Goal: Task Accomplishment & Management: Manage account settings

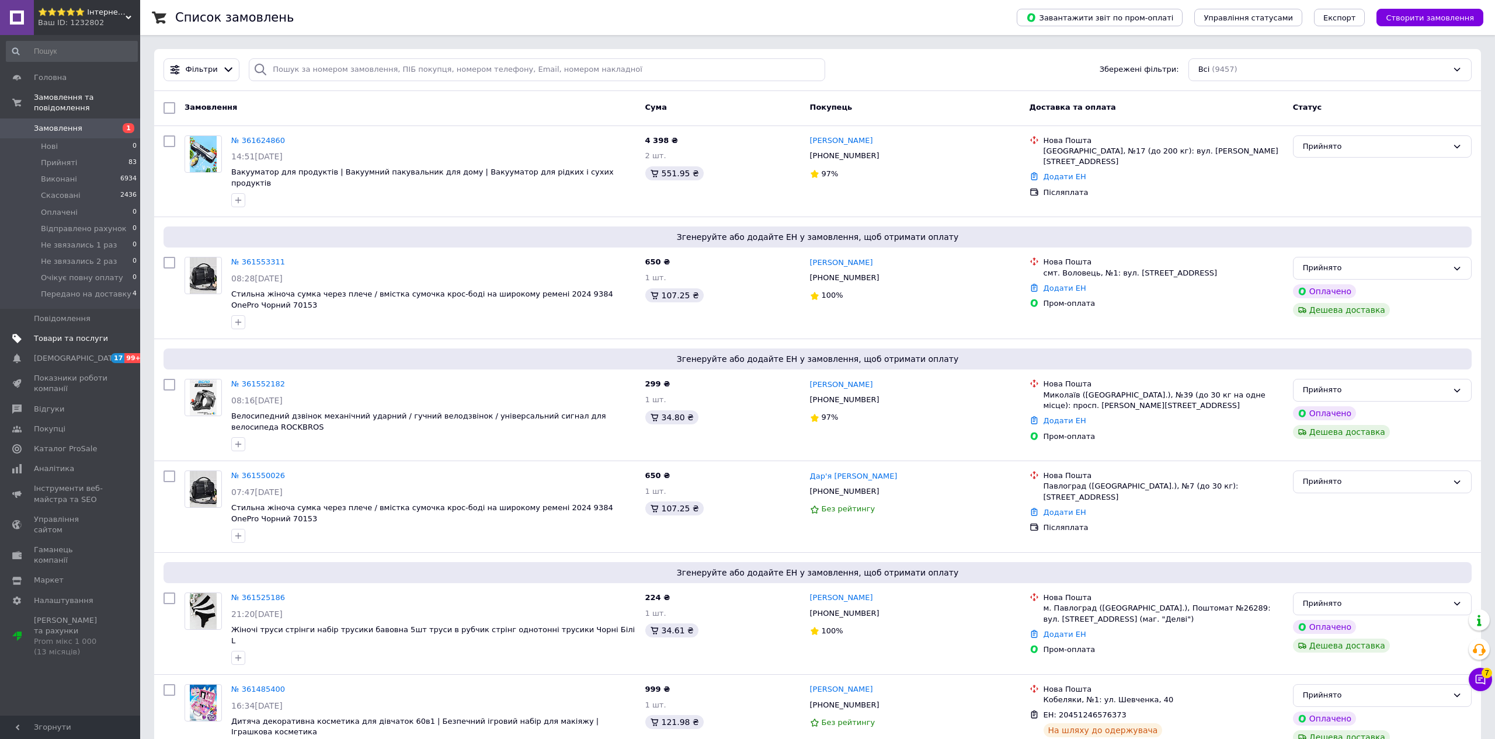
click at [73, 336] on span "Товари та послуги" at bounding box center [71, 338] width 74 height 11
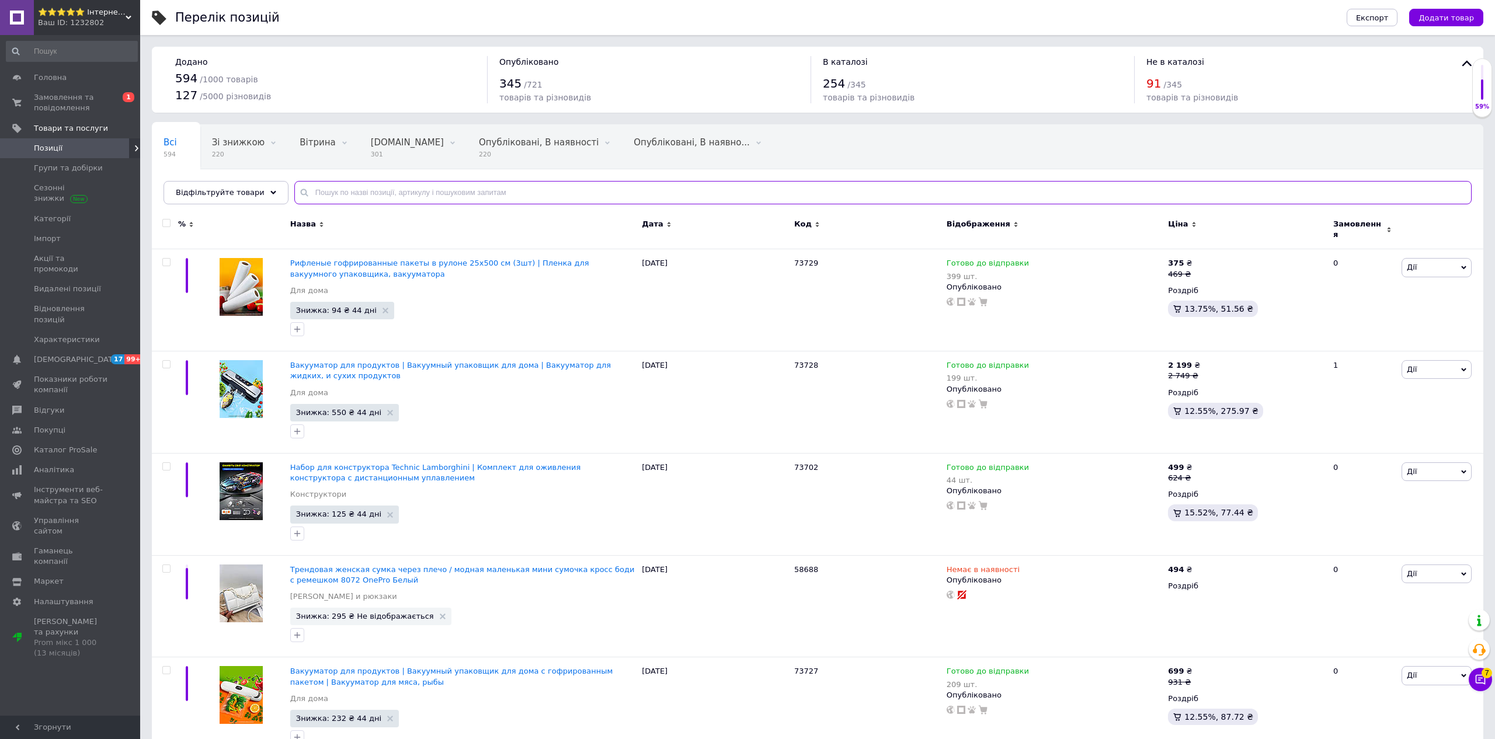
click at [471, 189] on input "text" at bounding box center [882, 192] width 1177 height 23
type input "n"
type input "термоб"
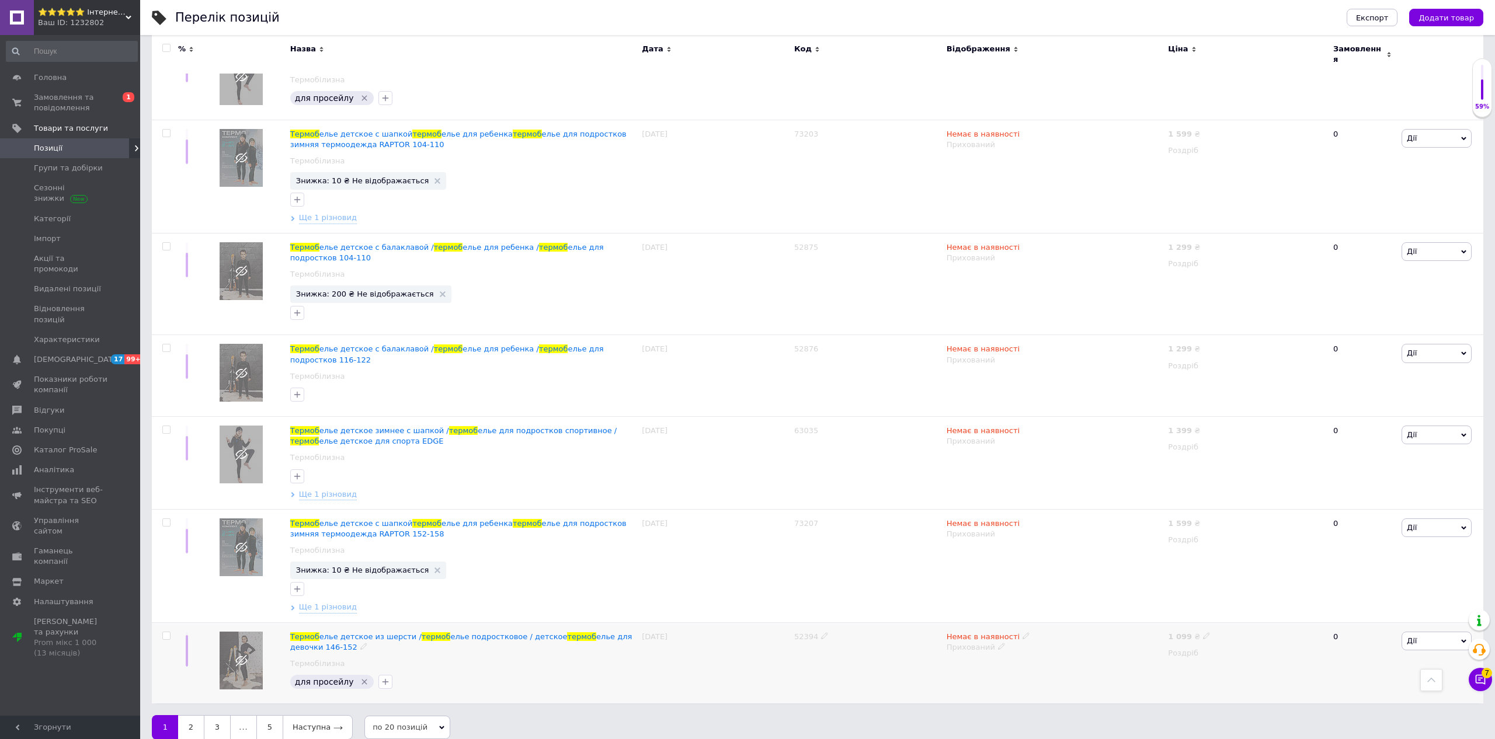
scroll to position [1455, 0]
click at [196, 715] on link "2" at bounding box center [191, 727] width 26 height 25
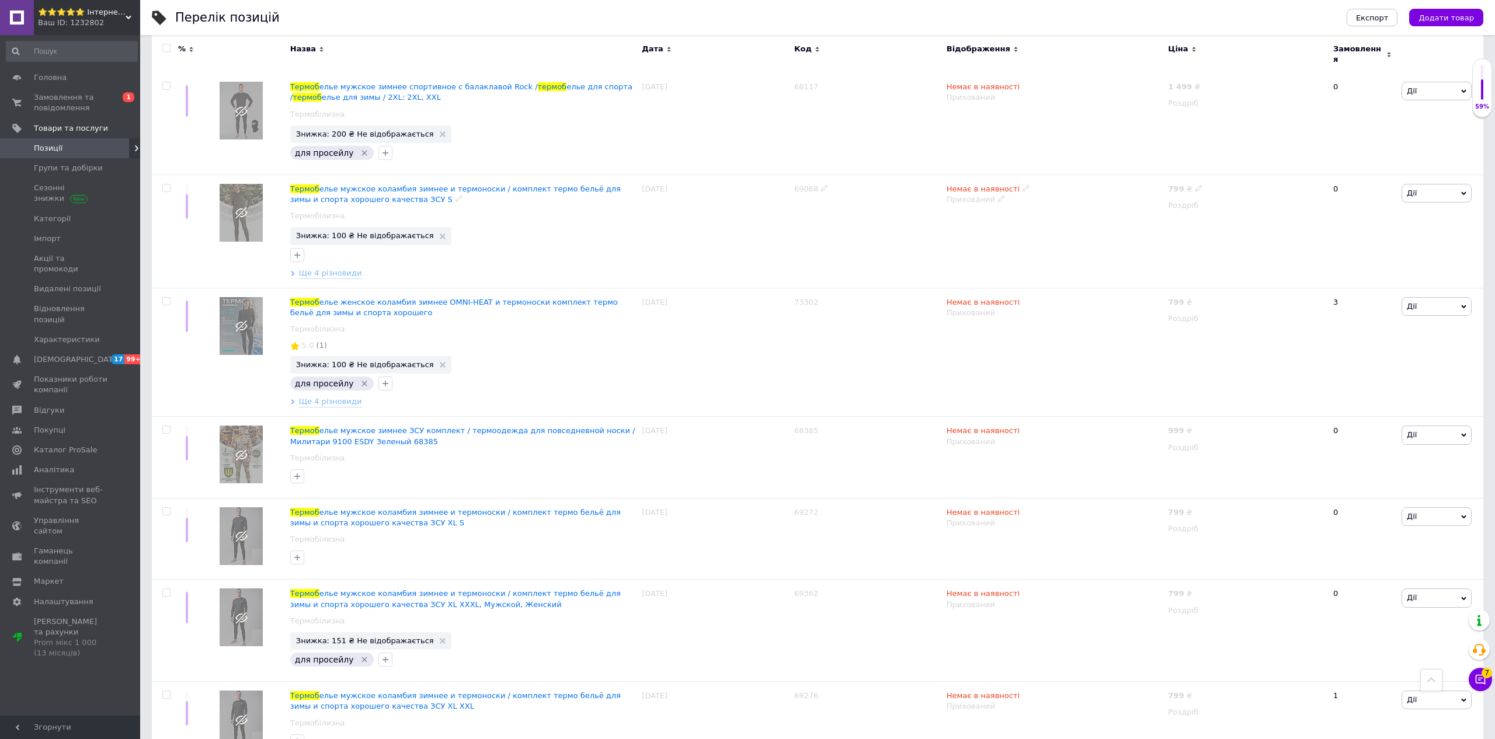
scroll to position [1567, 0]
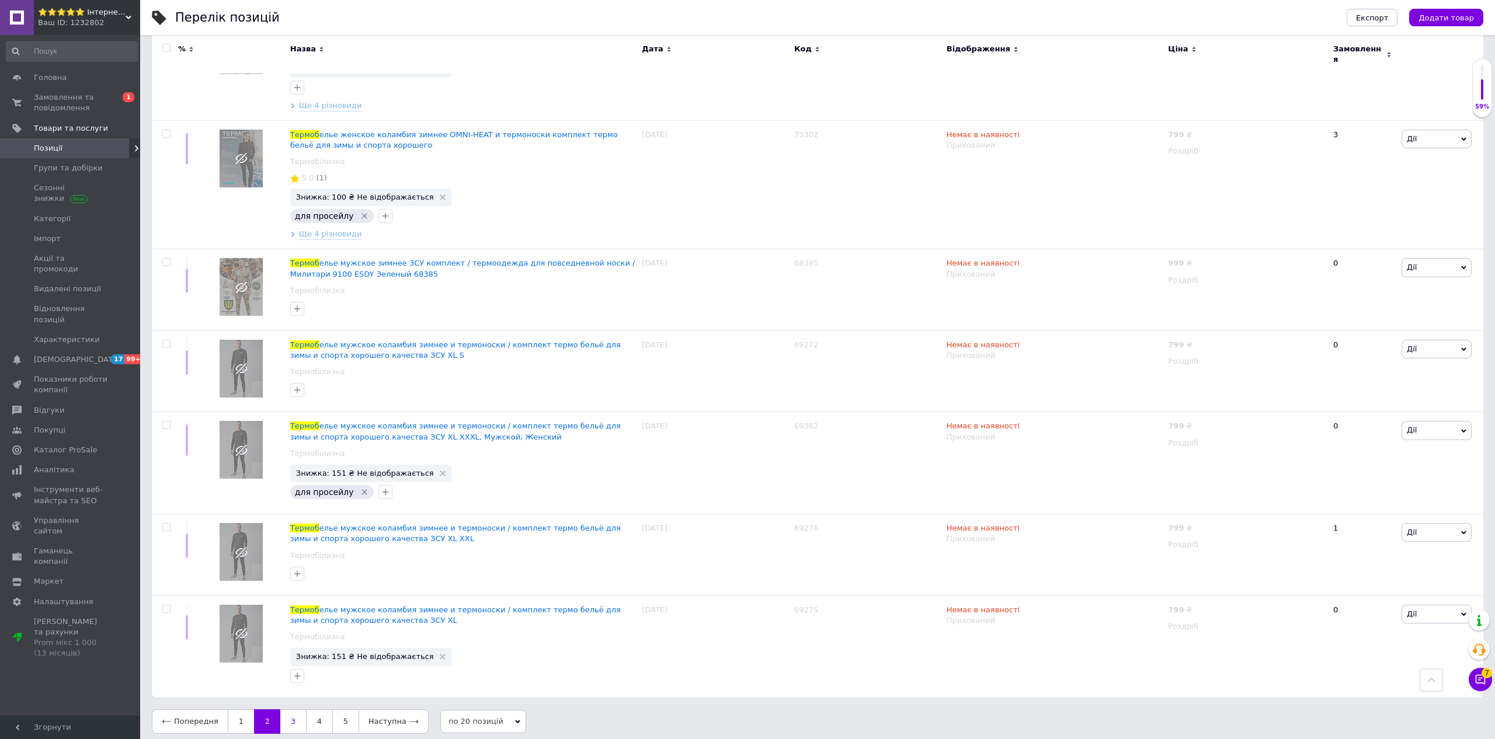
click at [295, 711] on link "3" at bounding box center [293, 722] width 26 height 25
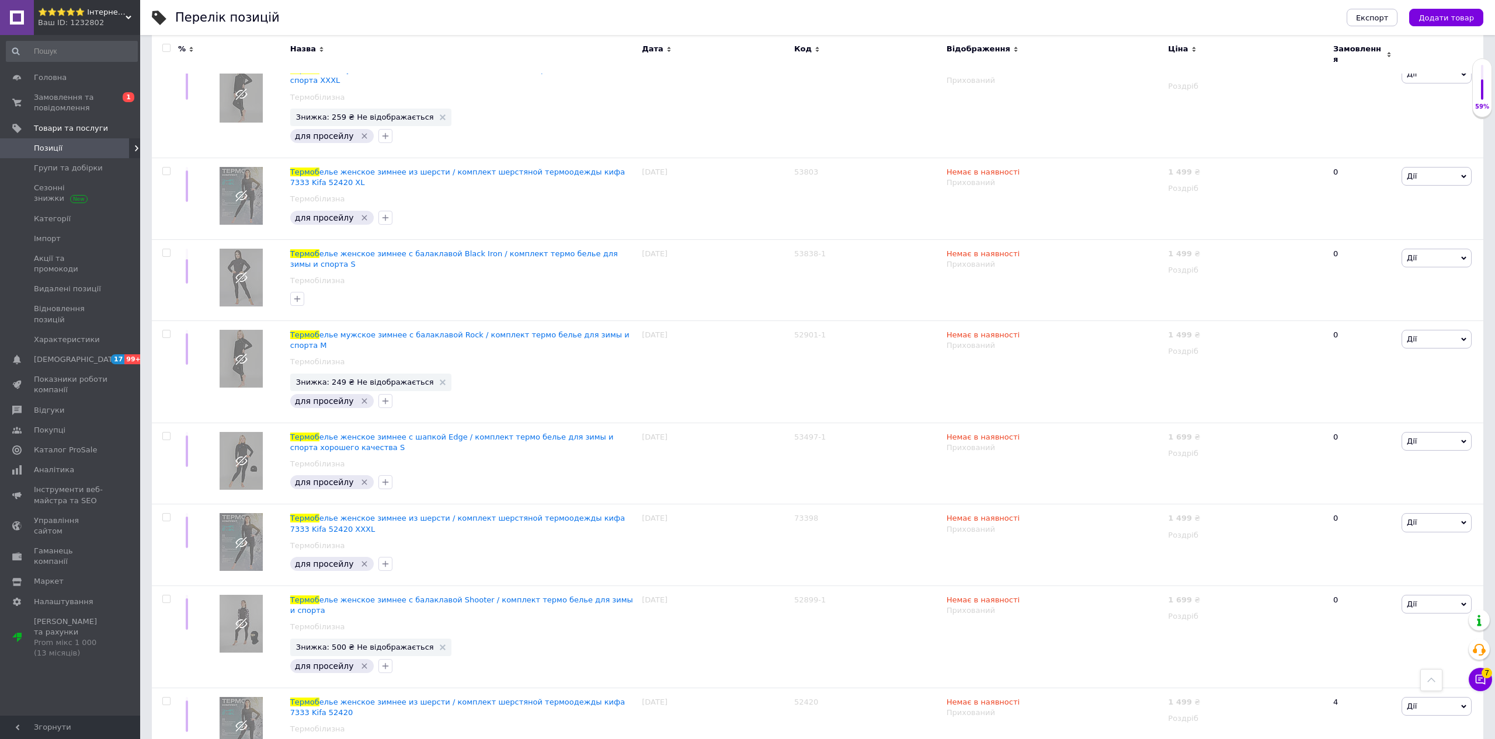
scroll to position [1371, 0]
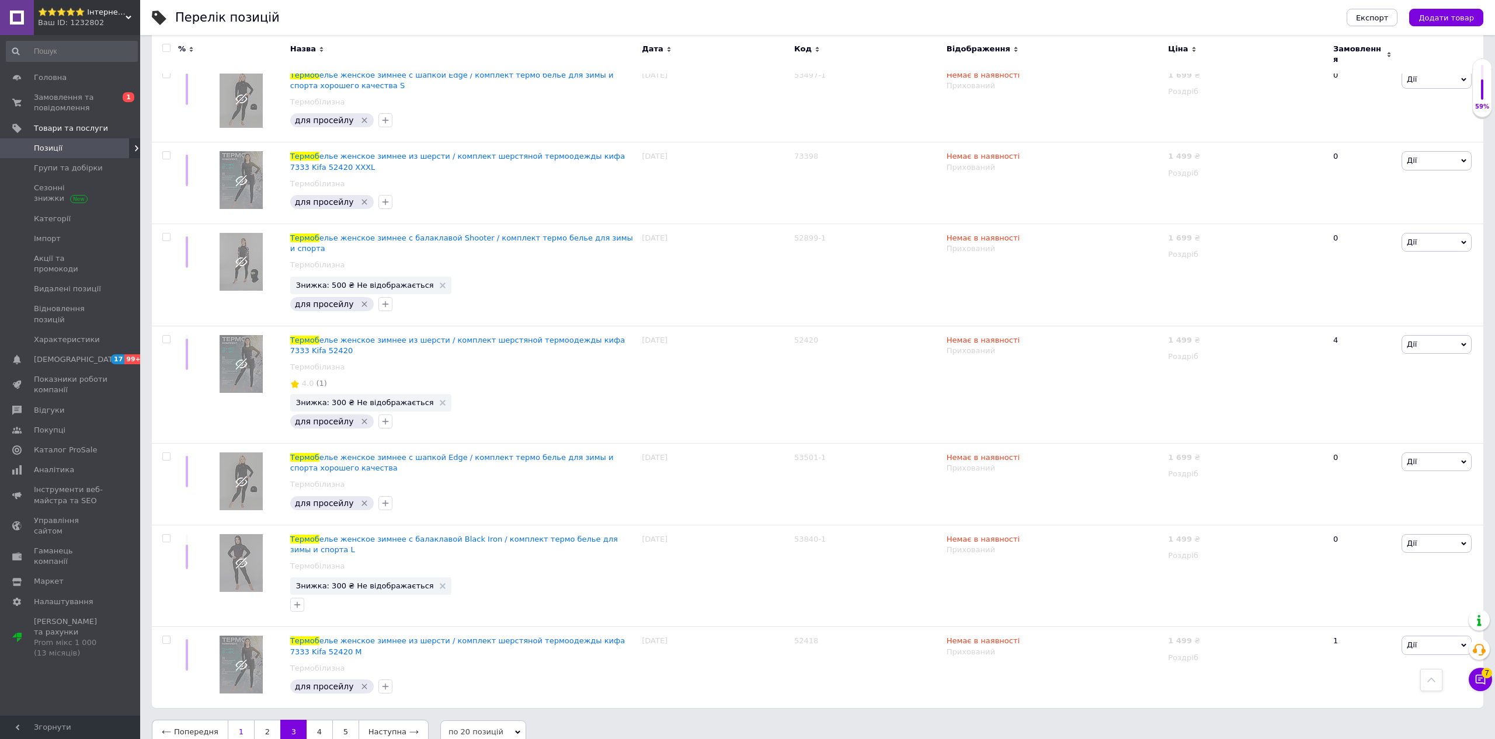
click at [240, 721] on link "1" at bounding box center [241, 732] width 26 height 25
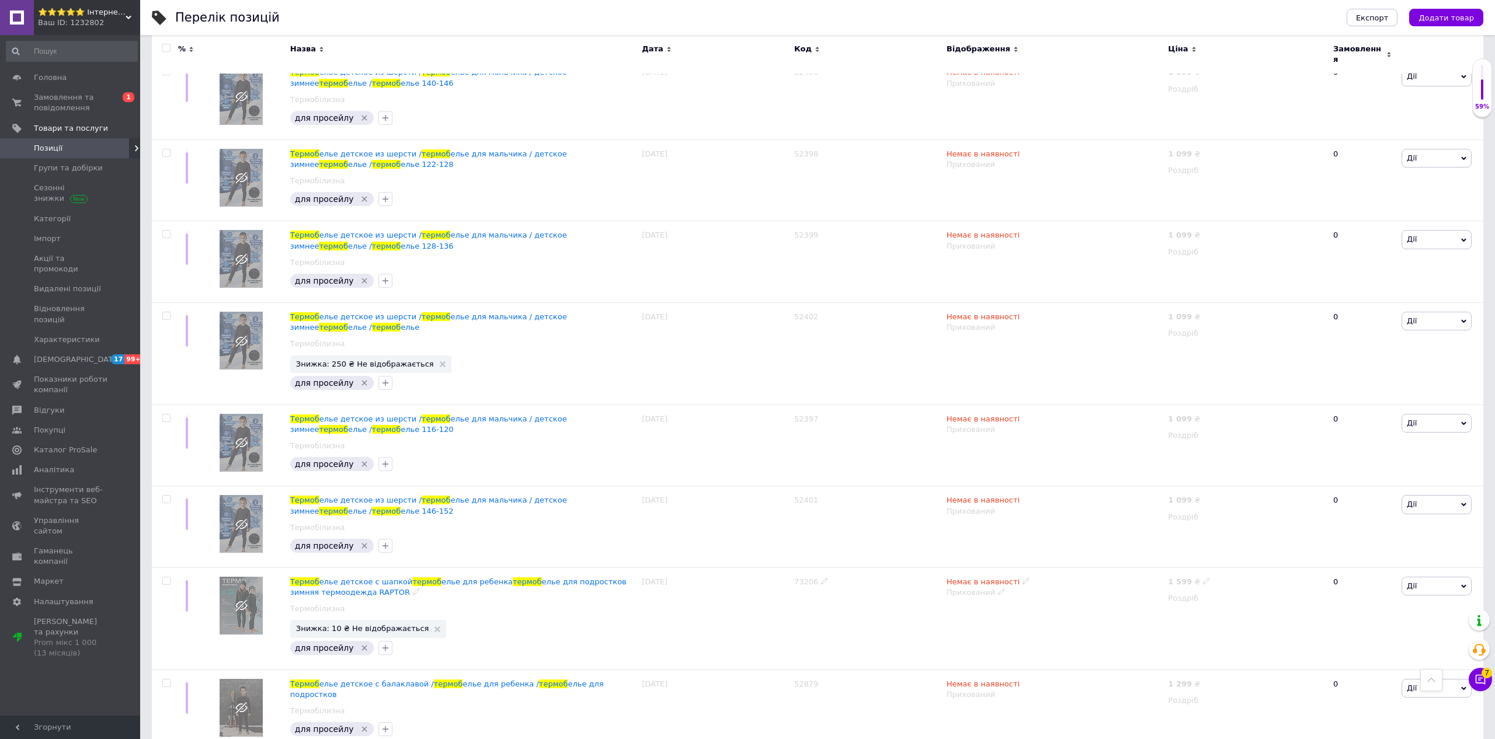
scroll to position [582, 0]
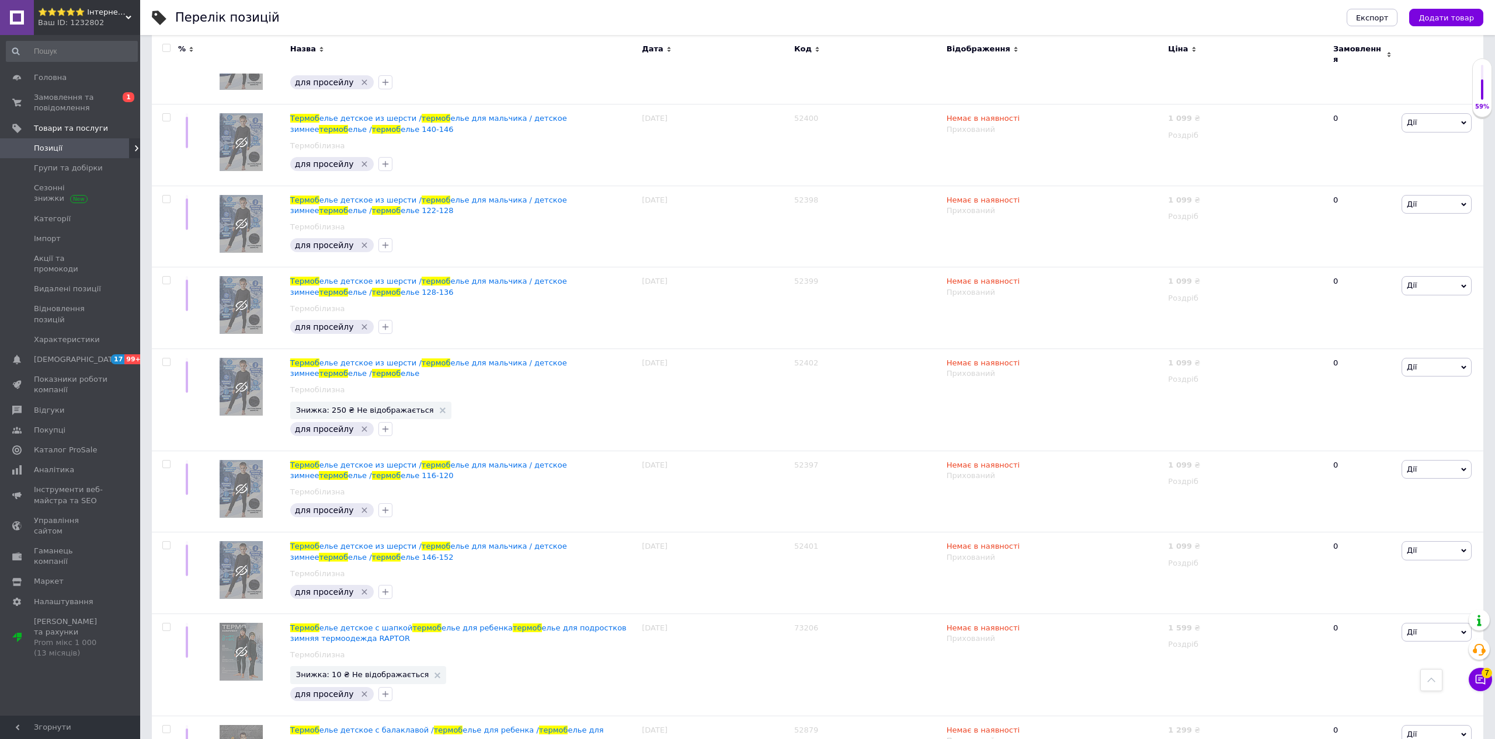
click at [1348, 48] on span "Замовлення" at bounding box center [1358, 54] width 50 height 21
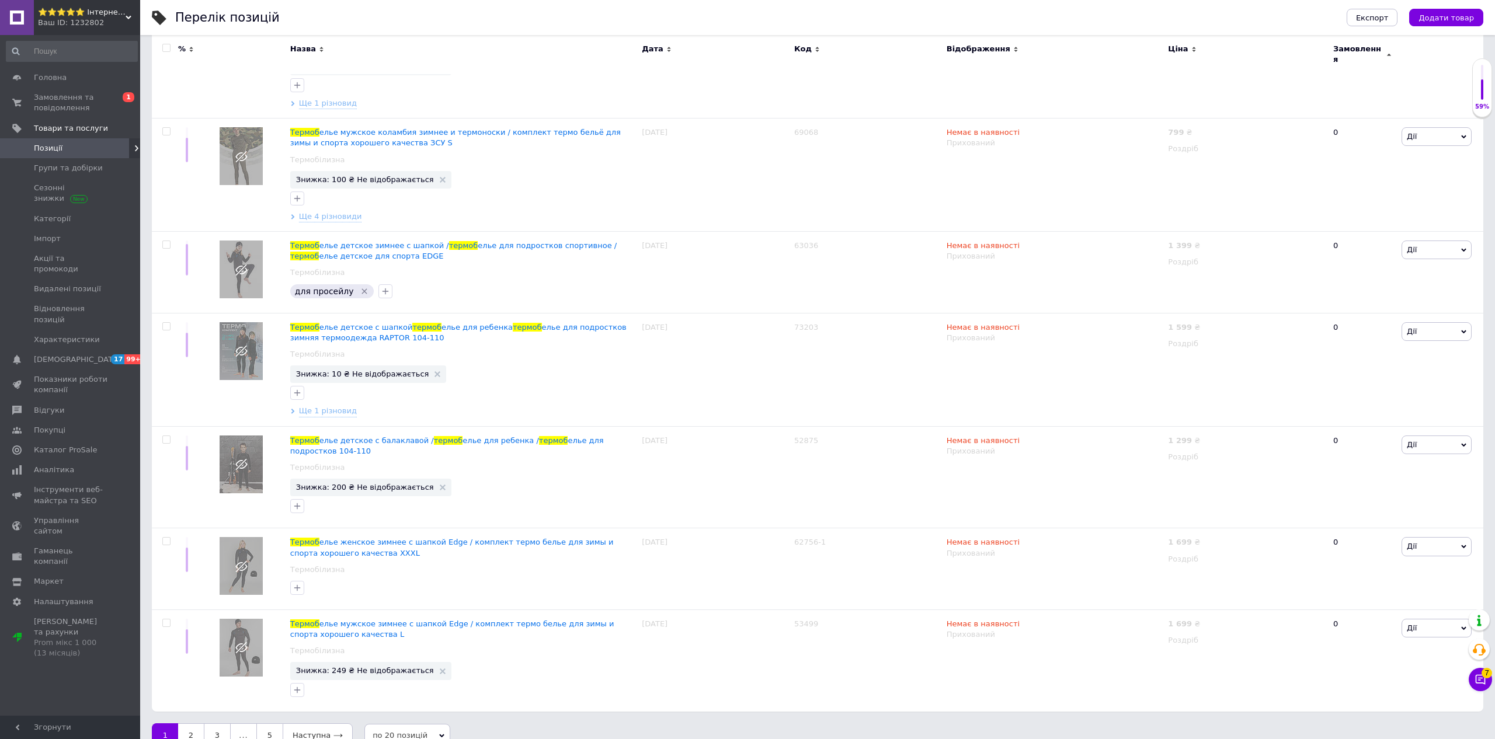
scroll to position [1539, 0]
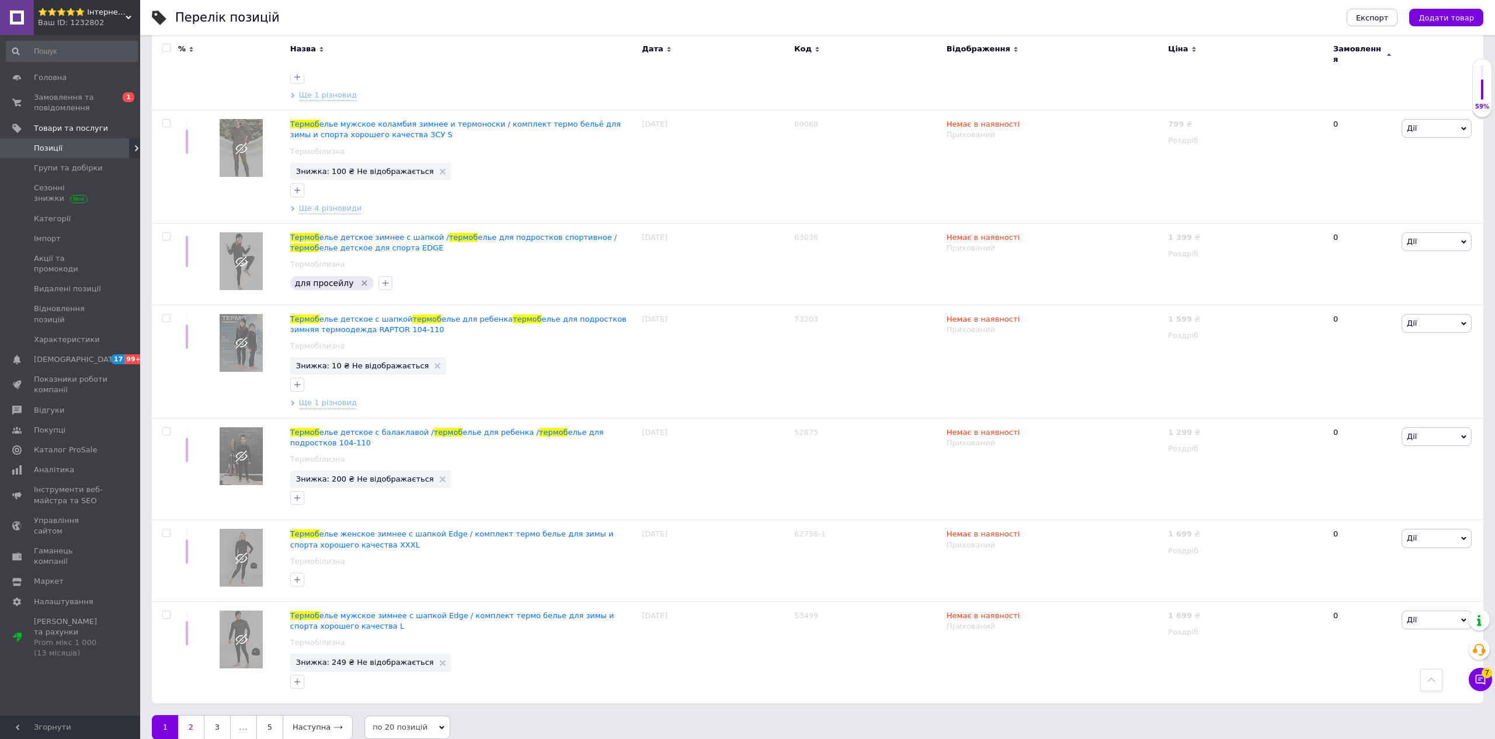
click at [196, 715] on link "2" at bounding box center [191, 727] width 26 height 25
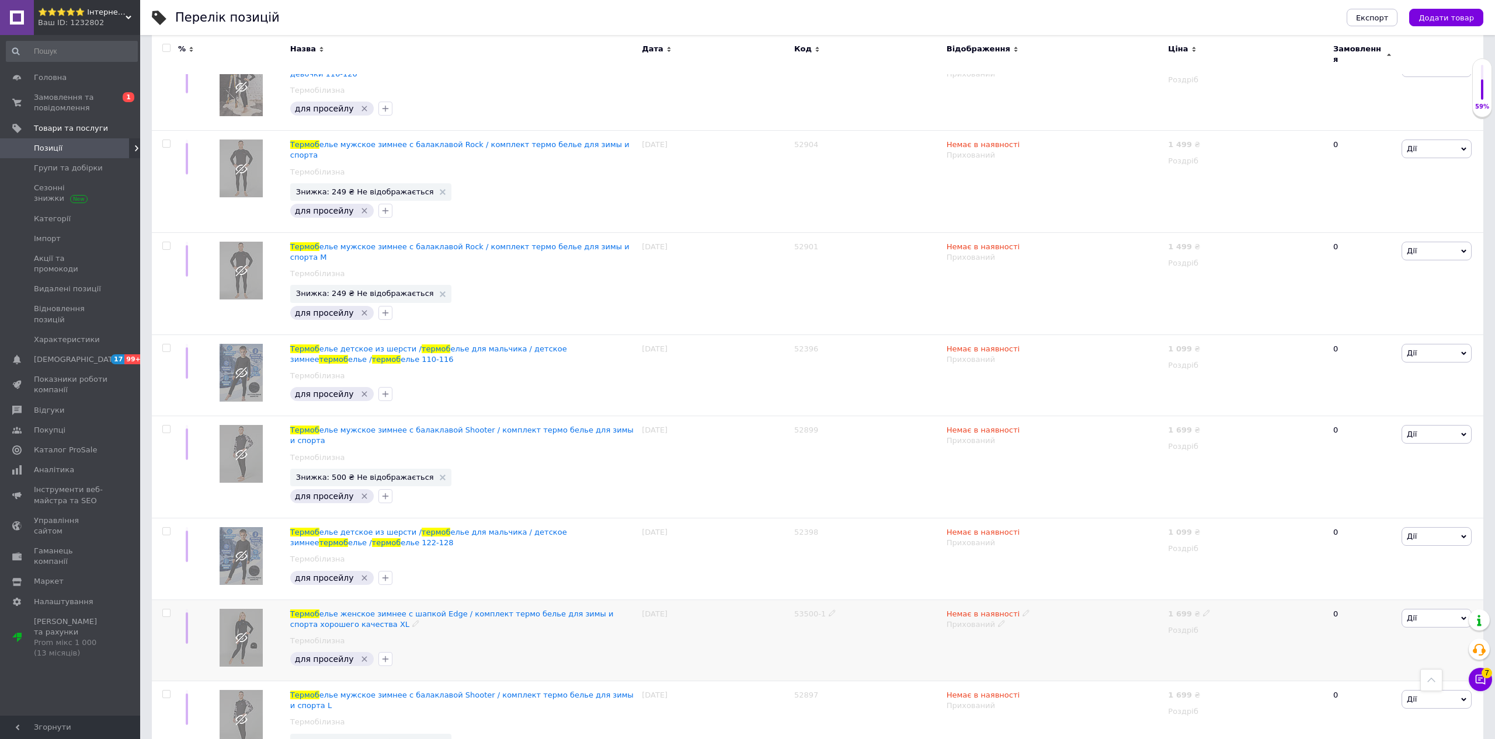
scroll to position [1355, 0]
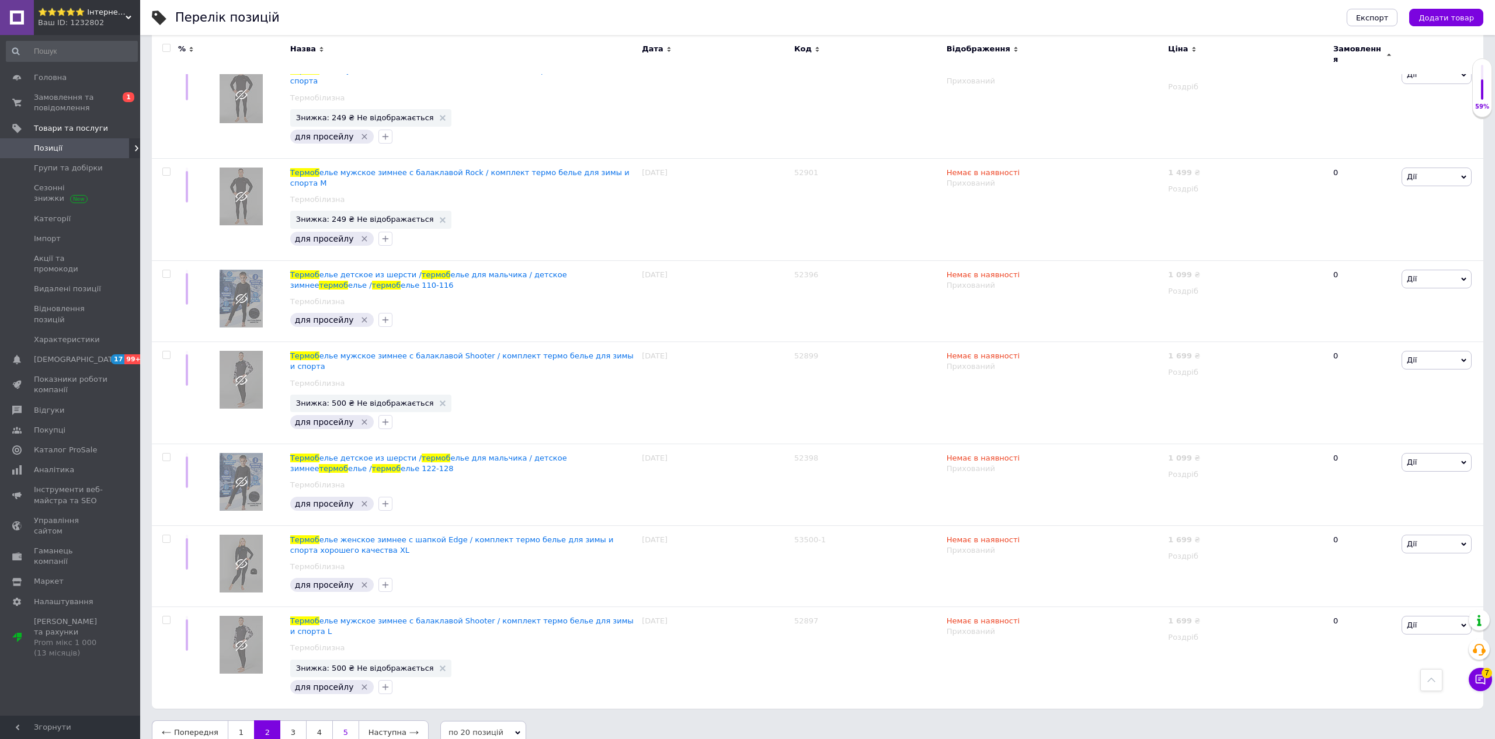
click at [342, 721] on link "5" at bounding box center [345, 733] width 26 height 25
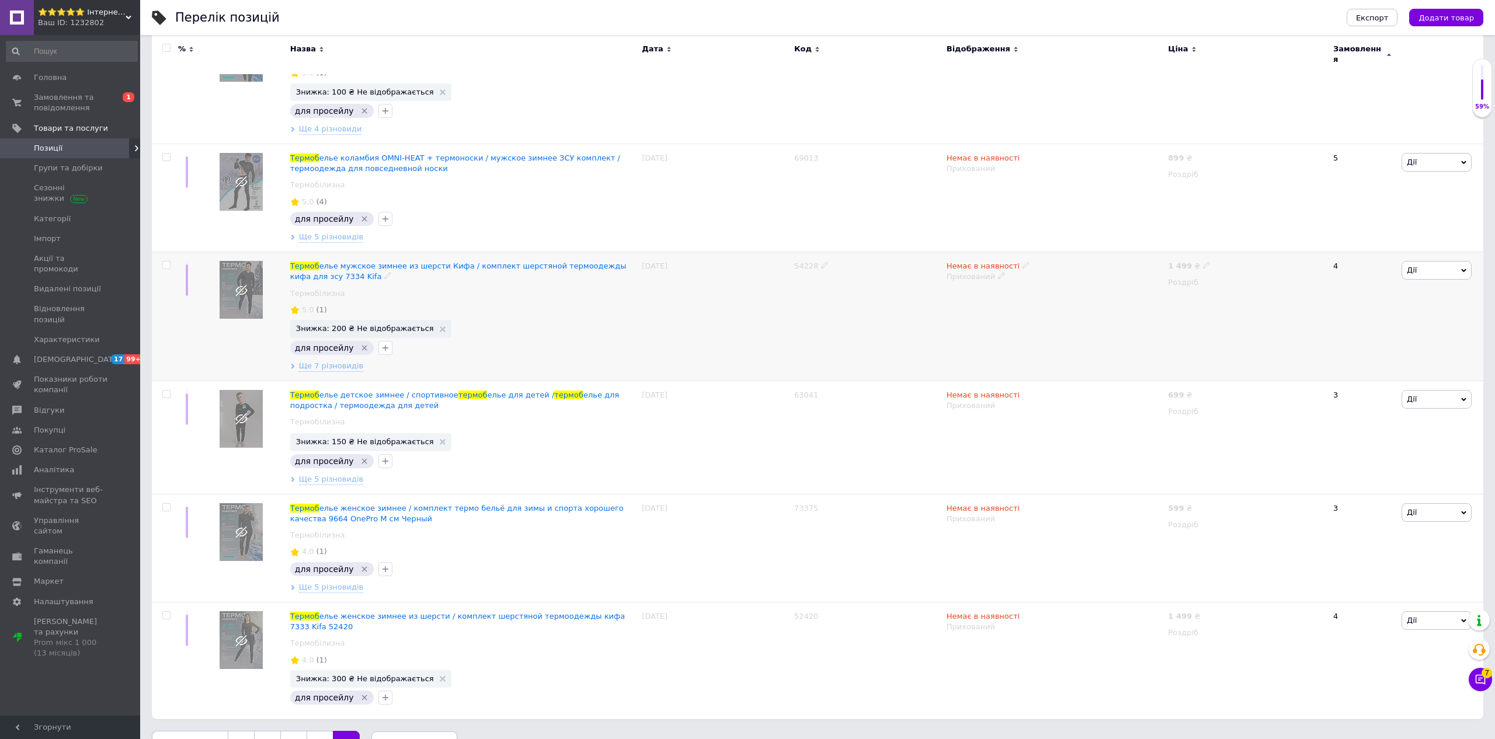
scroll to position [315, 0]
click at [338, 361] on span "Ще 7 різновидів" at bounding box center [331, 366] width 64 height 11
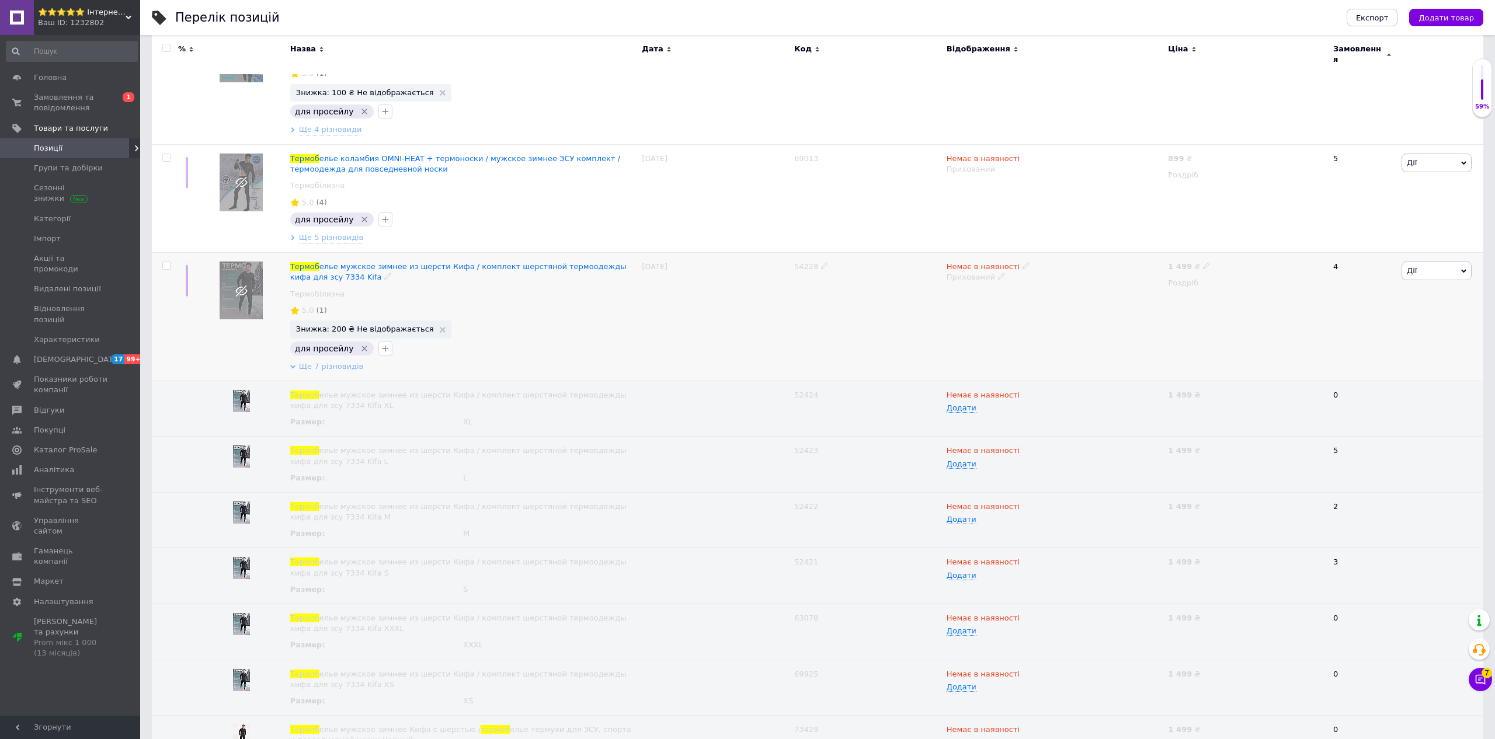
click at [338, 361] on span "Ще 7 різновидів" at bounding box center [331, 366] width 64 height 11
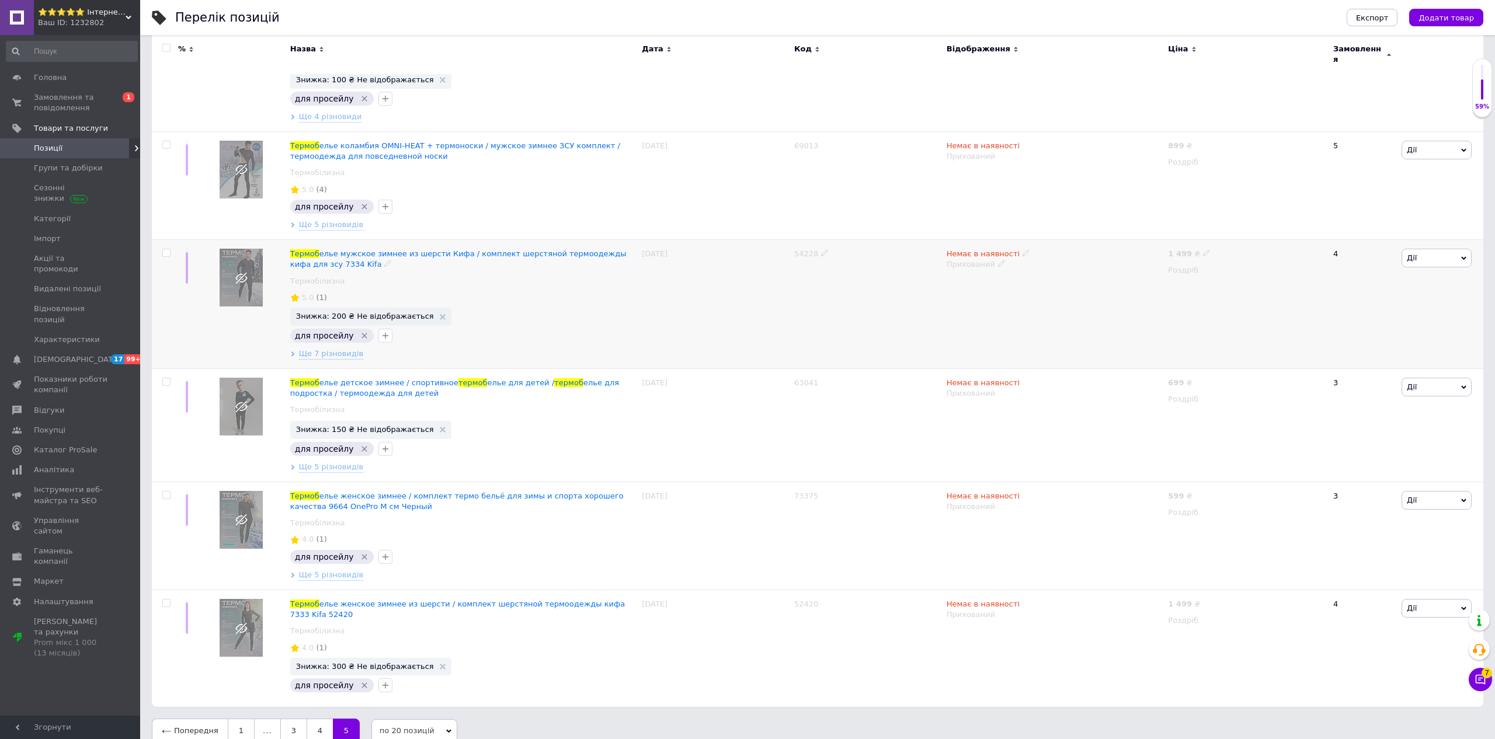
scroll to position [327, 0]
click at [343, 463] on span "Ще 5 різновидів" at bounding box center [331, 468] width 64 height 11
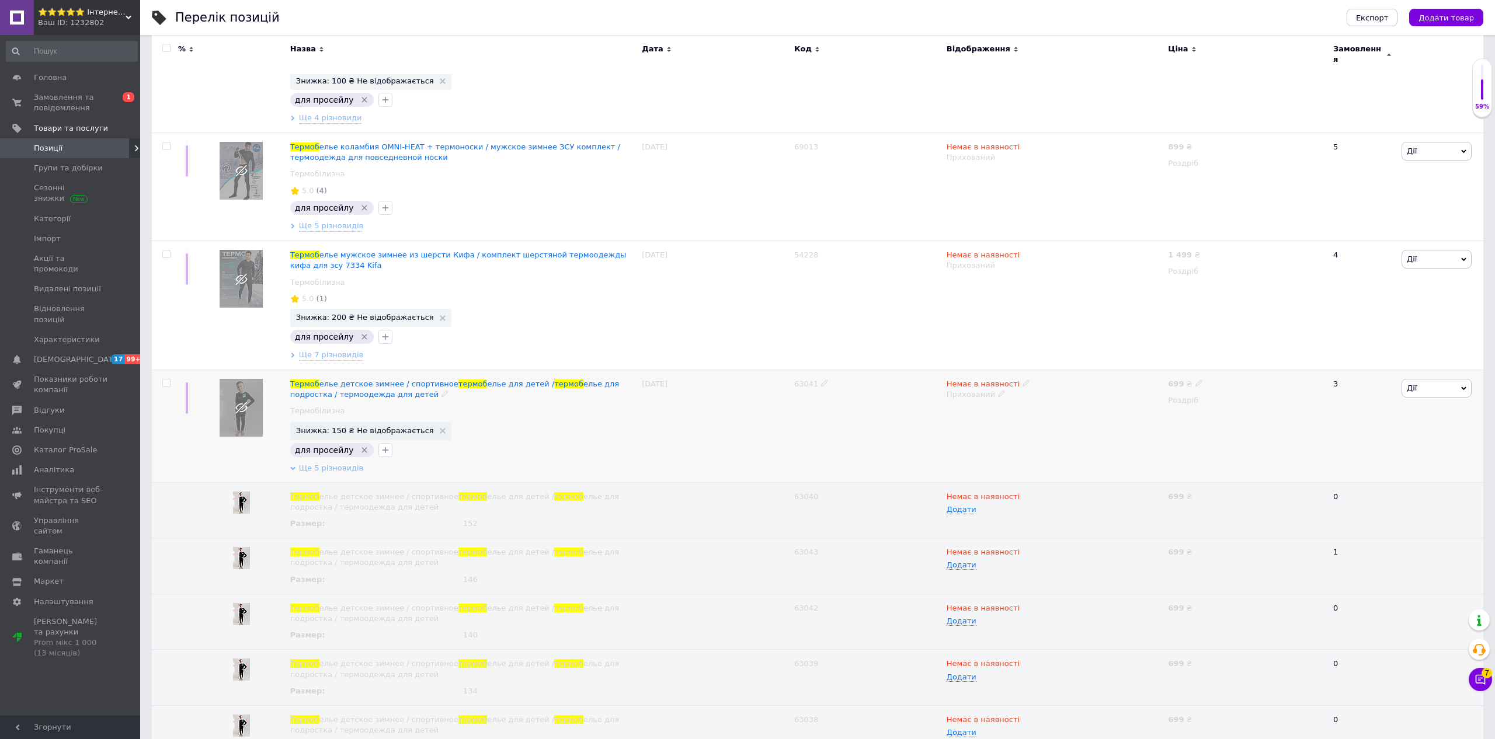
click at [343, 463] on span "Ще 5 різновидів" at bounding box center [331, 468] width 64 height 11
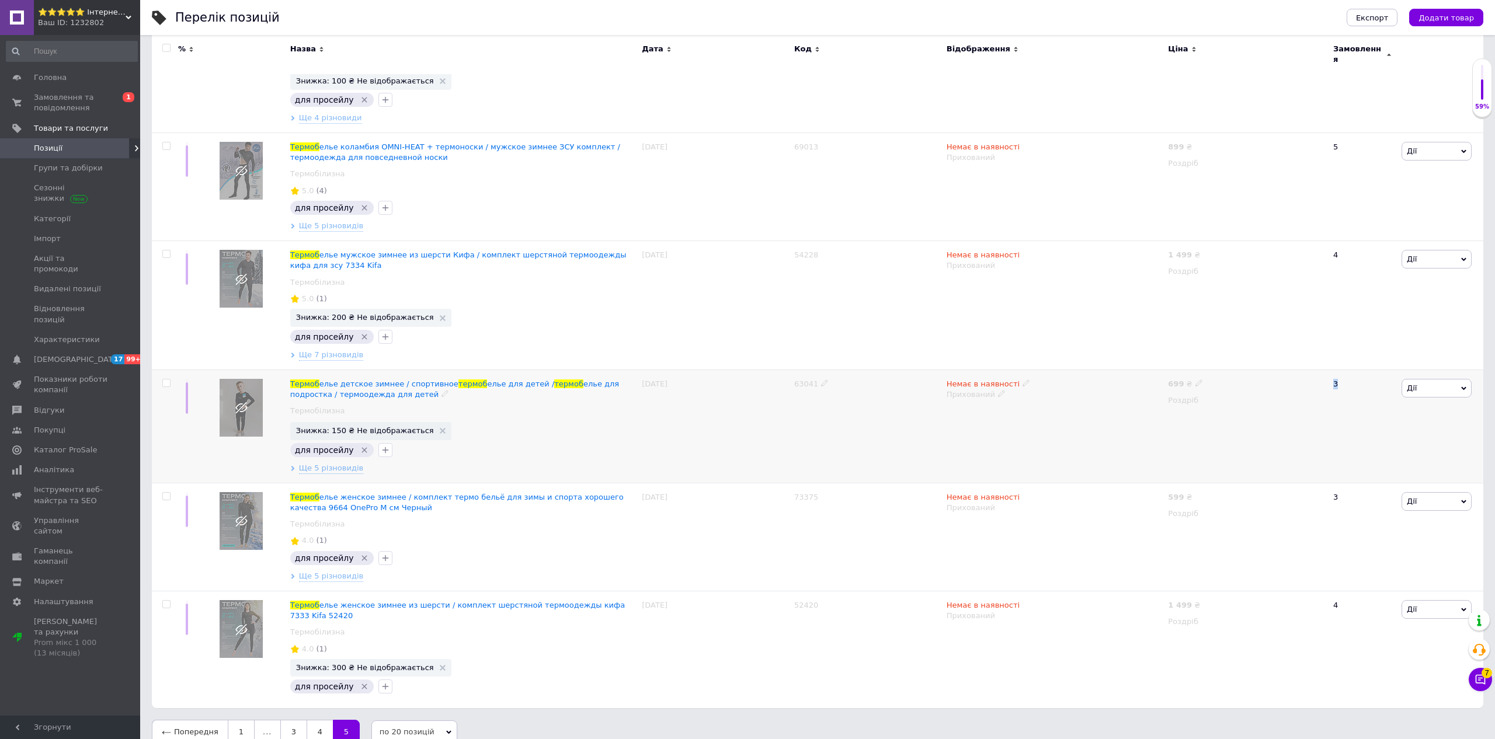
click at [1337, 378] on div "3" at bounding box center [1362, 426] width 72 height 113
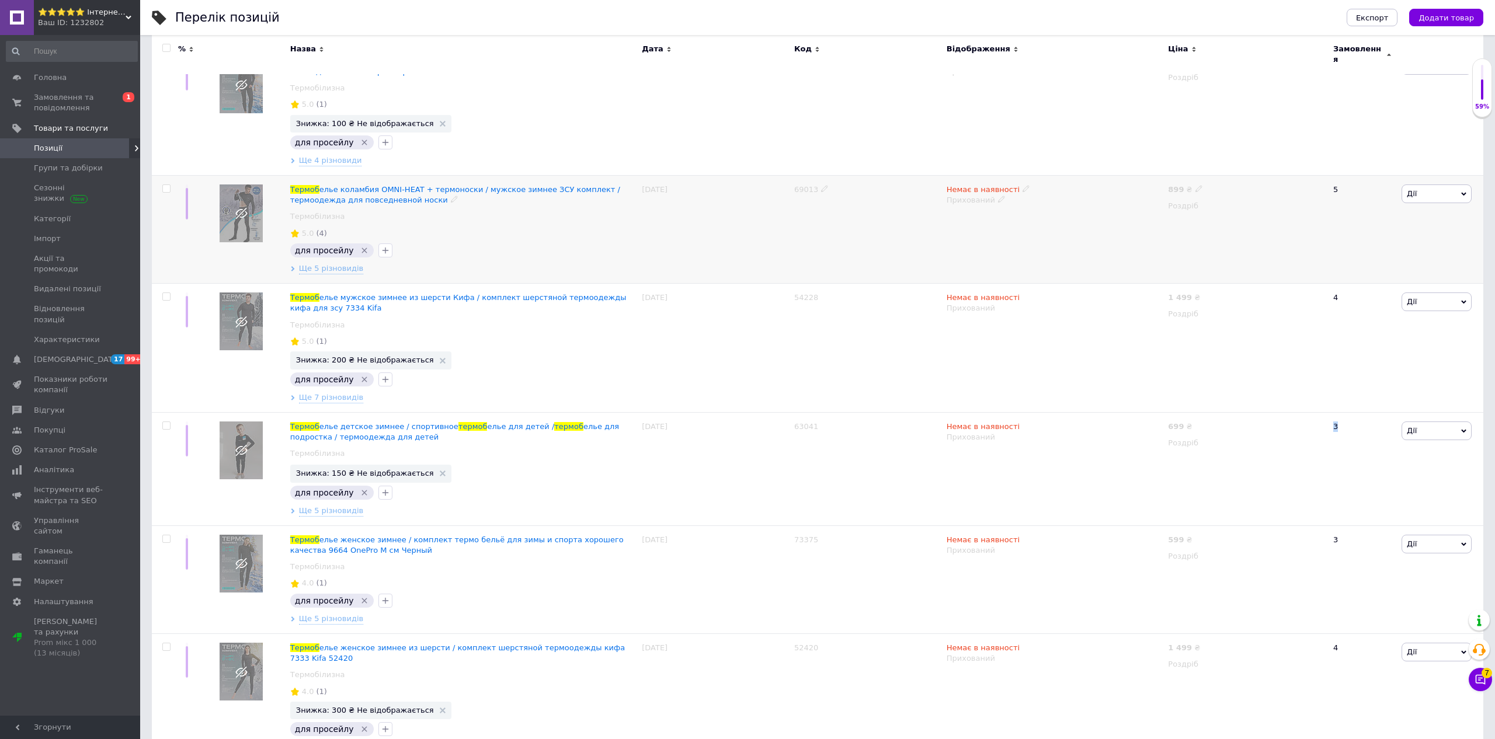
scroll to position [283, 0]
click at [48, 239] on span "Імпорт" at bounding box center [47, 239] width 27 height 11
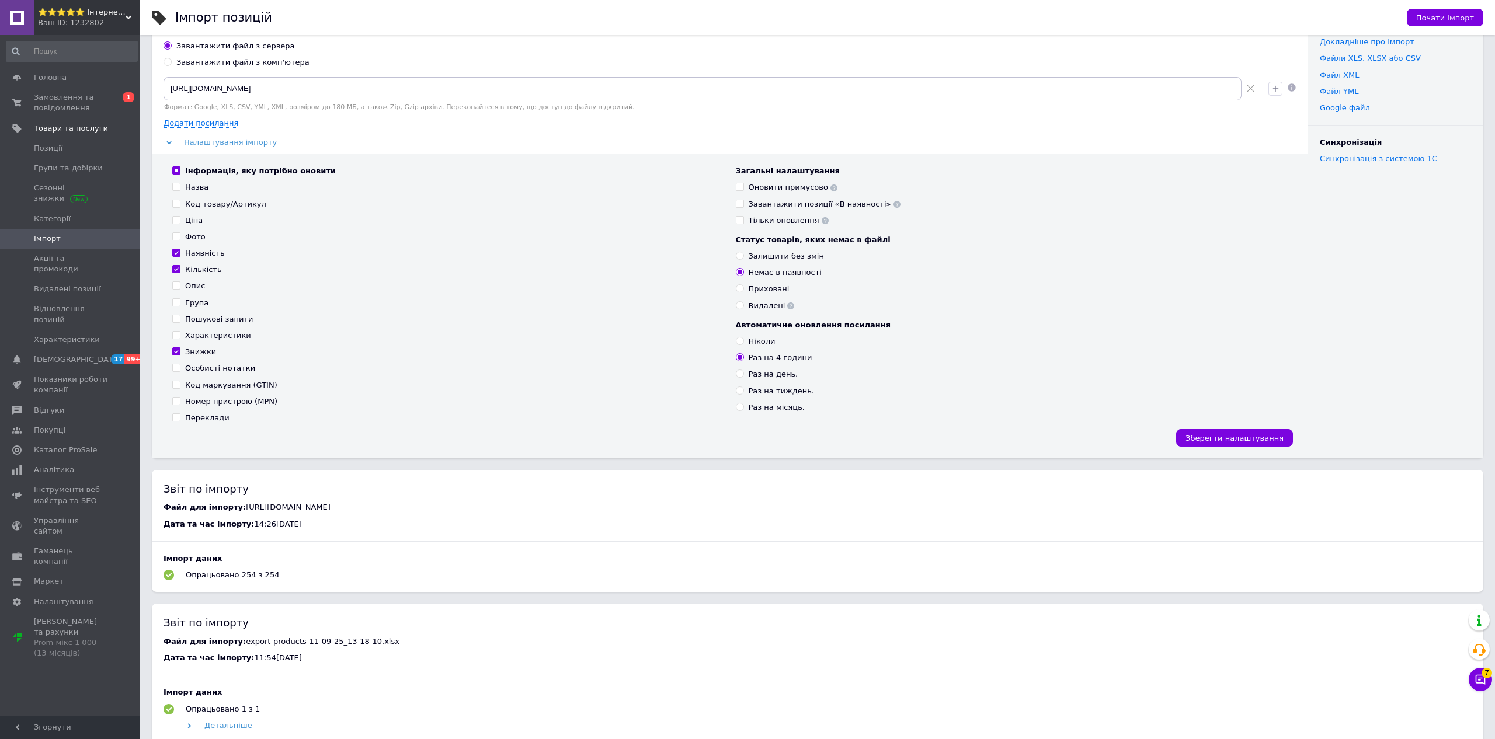
scroll to position [70, 0]
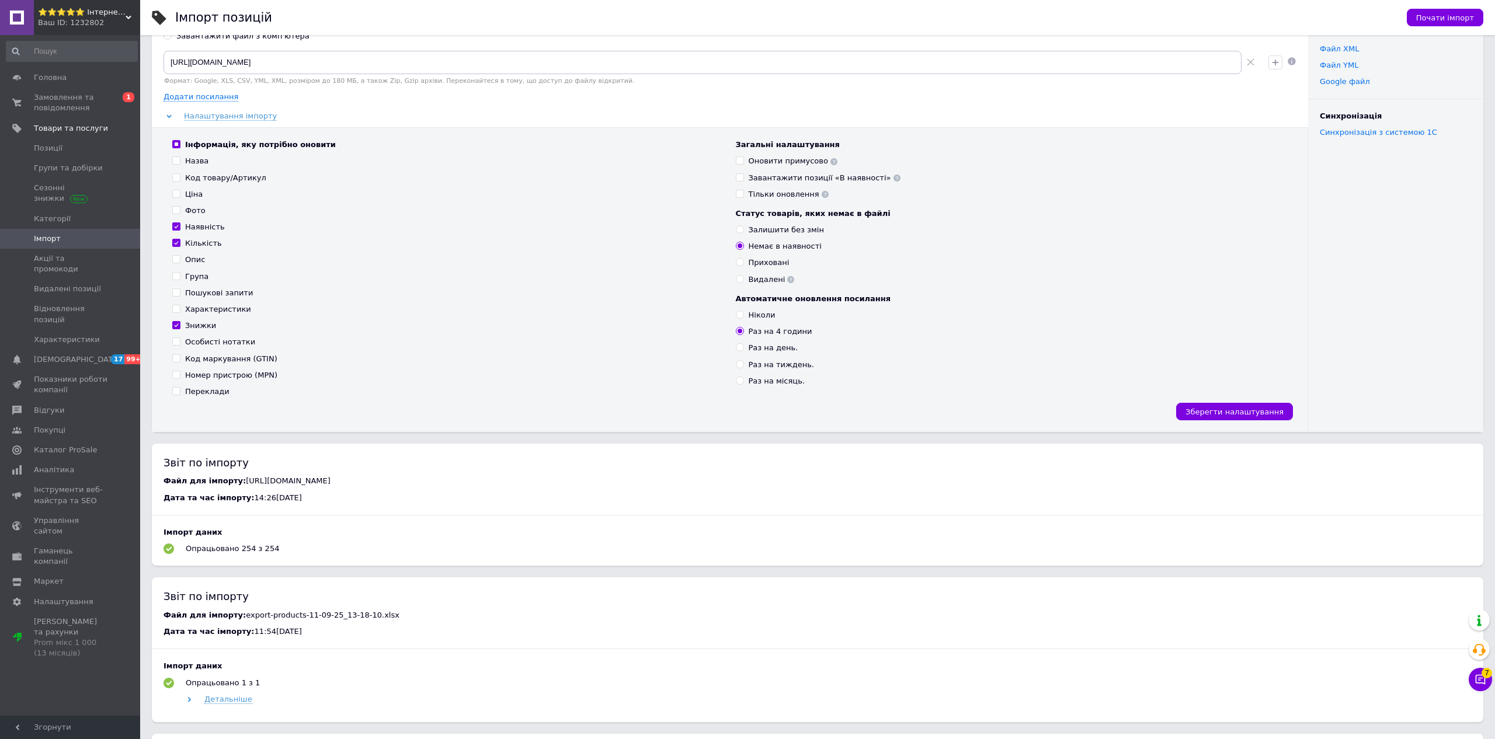
drag, startPoint x: 748, startPoint y: 332, endPoint x: 778, endPoint y: 334, distance: 30.5
click at [778, 334] on div "Раз на 4 години" at bounding box center [781, 331] width 64 height 11
click at [743, 334] on input "Раз на 4 години" at bounding box center [740, 331] width 8 height 8
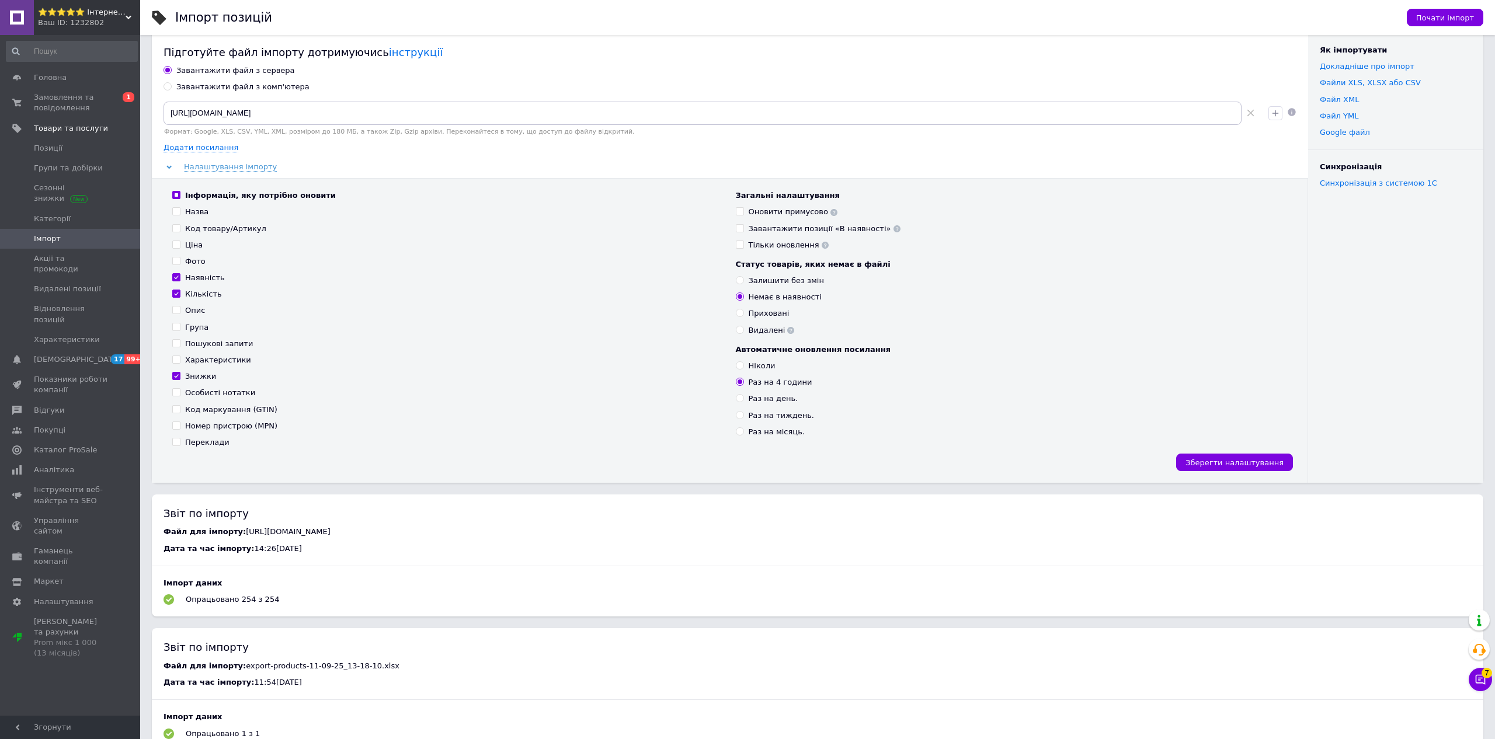
scroll to position [7, 0]
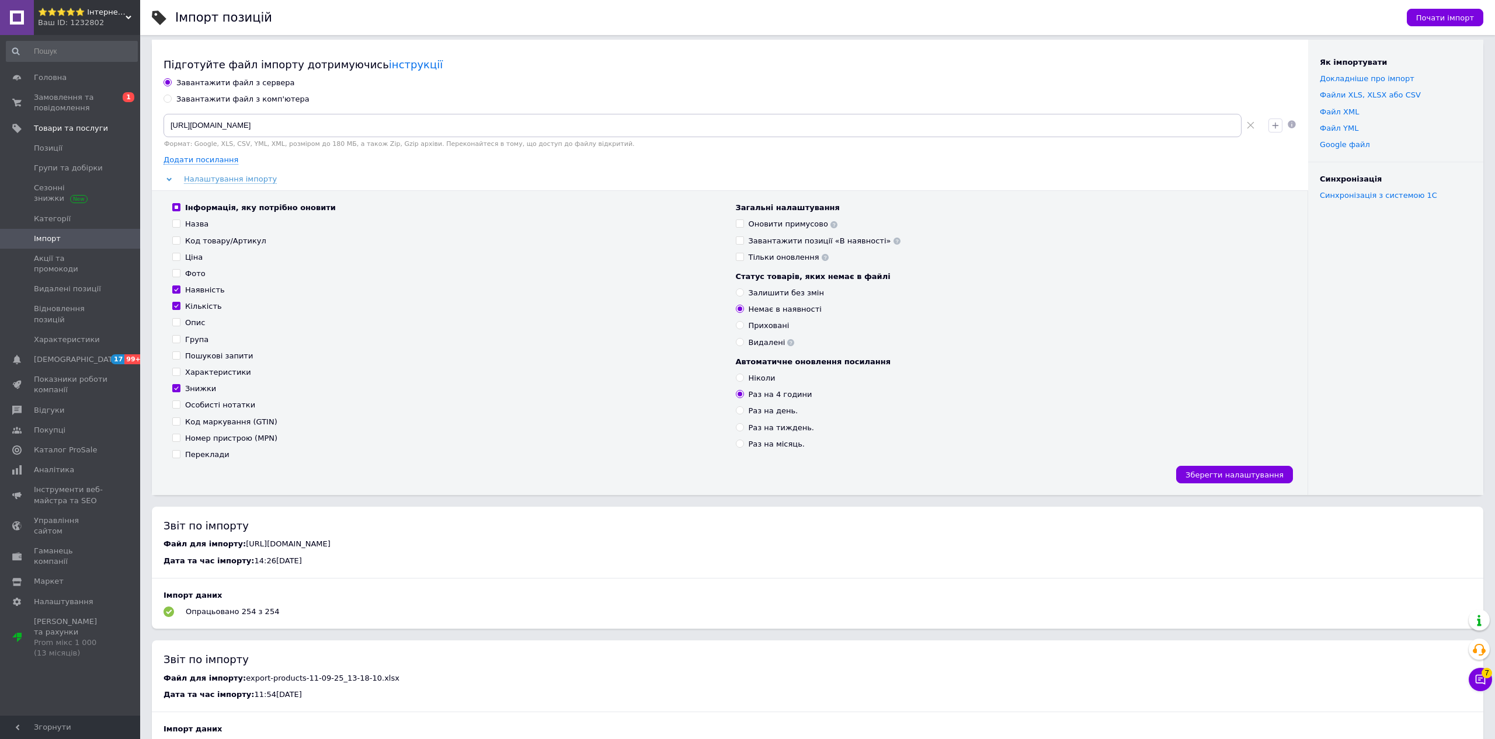
click at [175, 388] on input "Знижки" at bounding box center [176, 388] width 8 height 8
click at [176, 386] on input "Знижки" at bounding box center [176, 388] width 8 height 8
click at [177, 392] on span at bounding box center [176, 388] width 8 height 8
click at [177, 392] on input "Знижки" at bounding box center [176, 388] width 8 height 8
checkbox input "false"
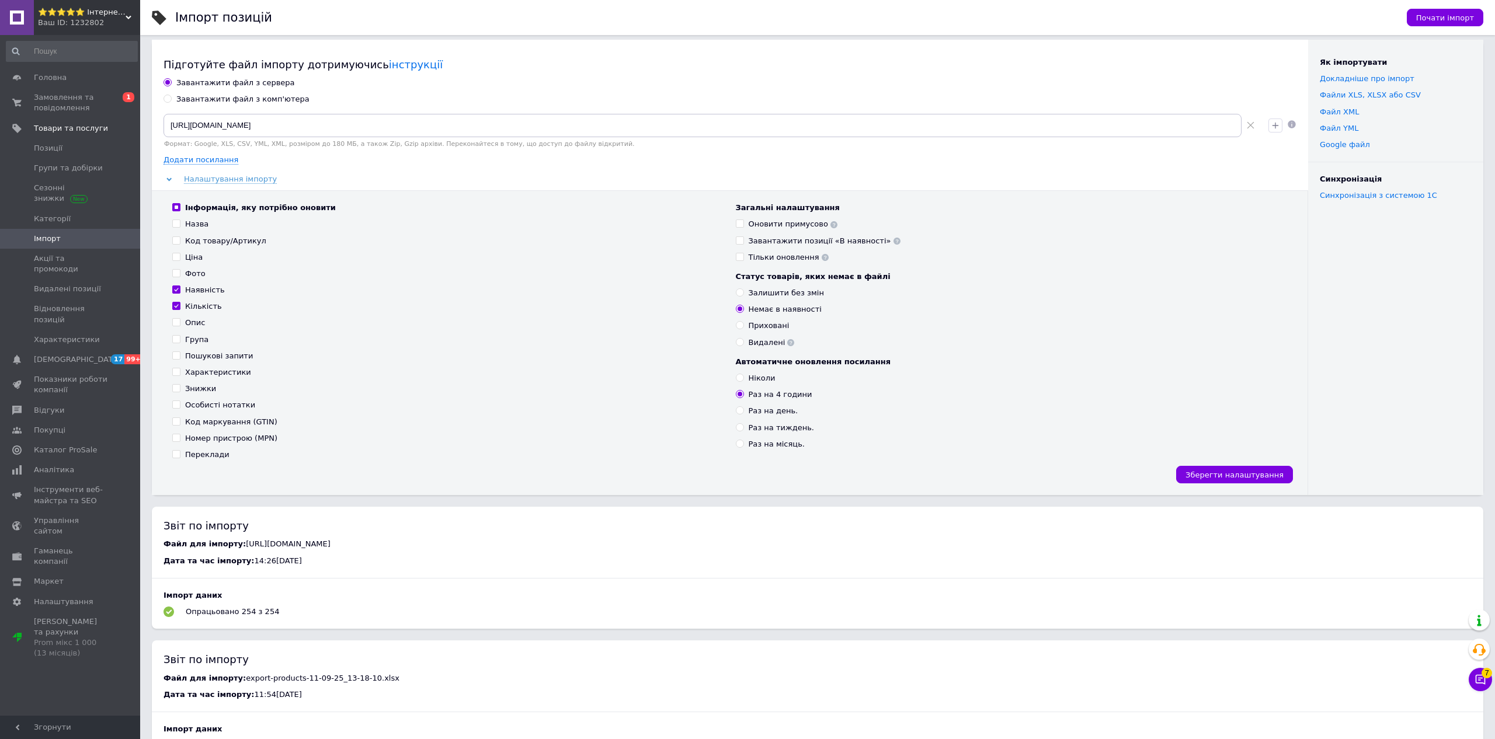
scroll to position [0, 0]
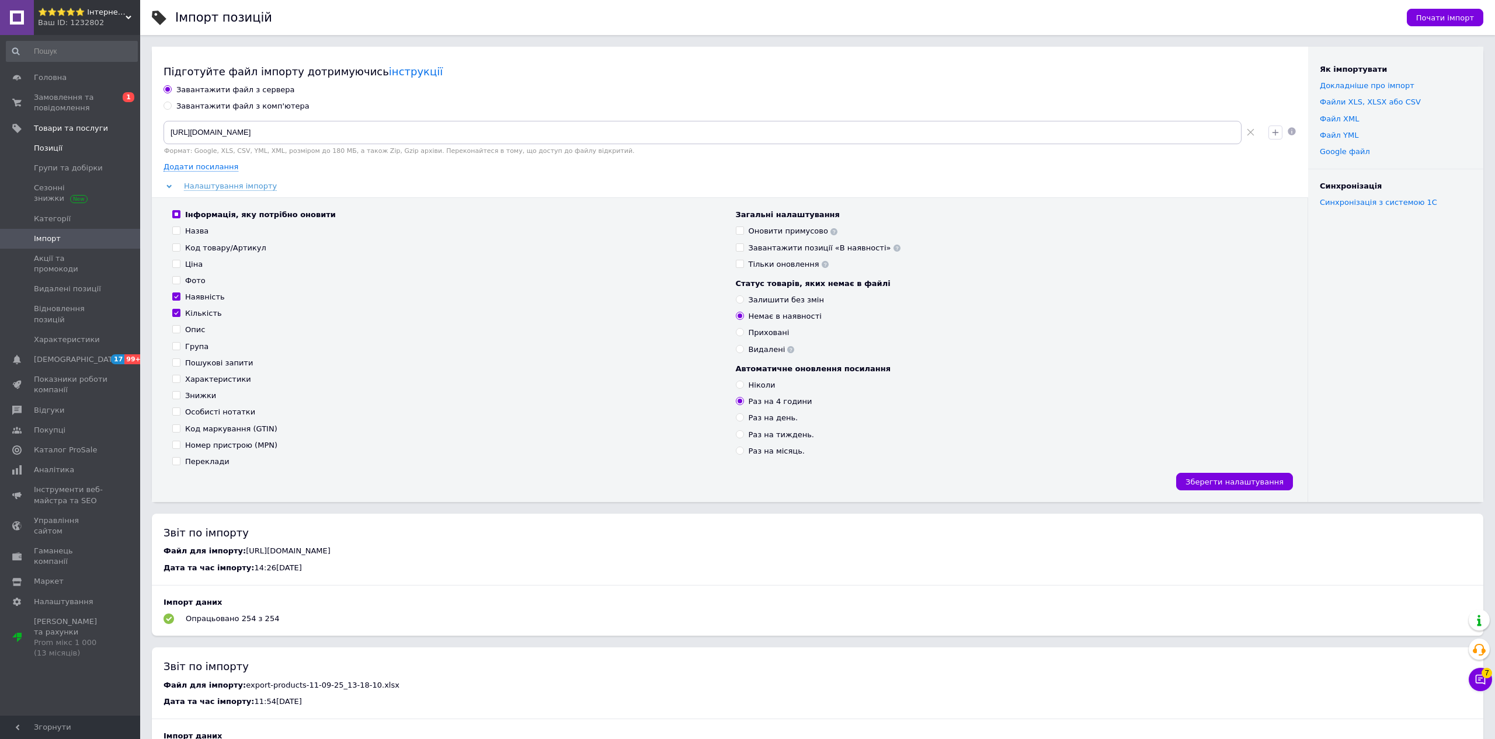
click at [45, 148] on span "Позиції" at bounding box center [48, 148] width 29 height 11
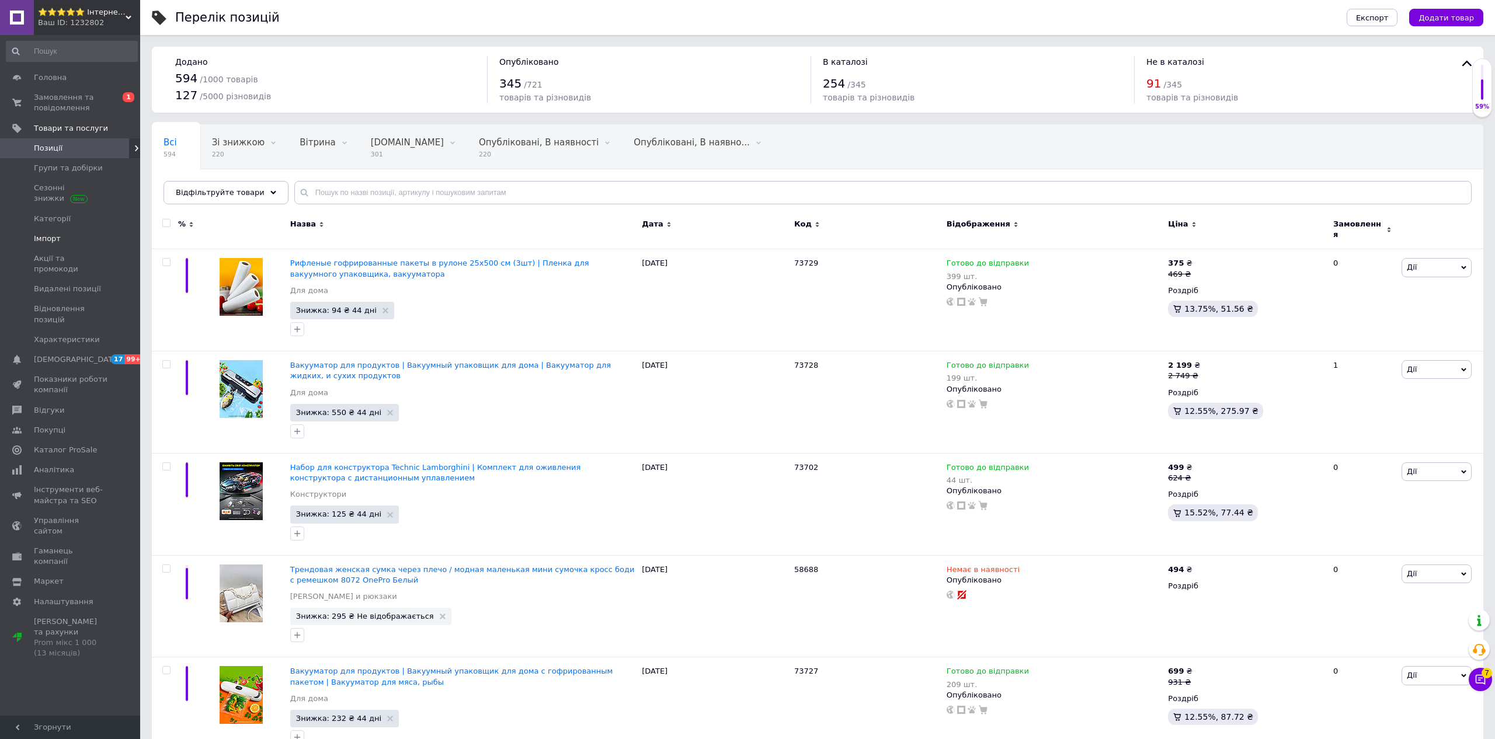
click at [48, 242] on span "Імпорт" at bounding box center [47, 239] width 27 height 11
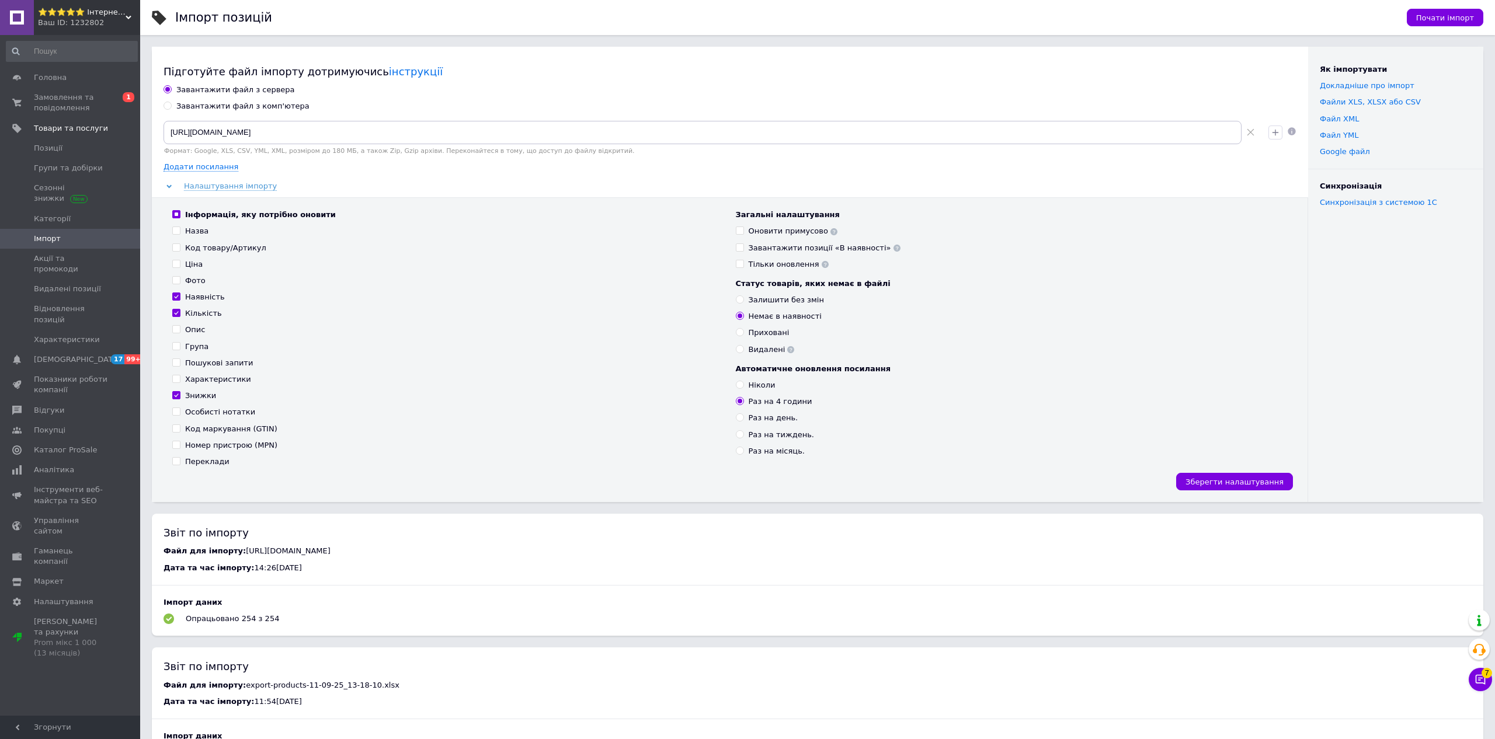
click at [178, 395] on input "Знижки" at bounding box center [176, 395] width 8 height 8
checkbox input "false"
click at [1230, 477] on button "Зберегти налаштування" at bounding box center [1234, 482] width 117 height 18
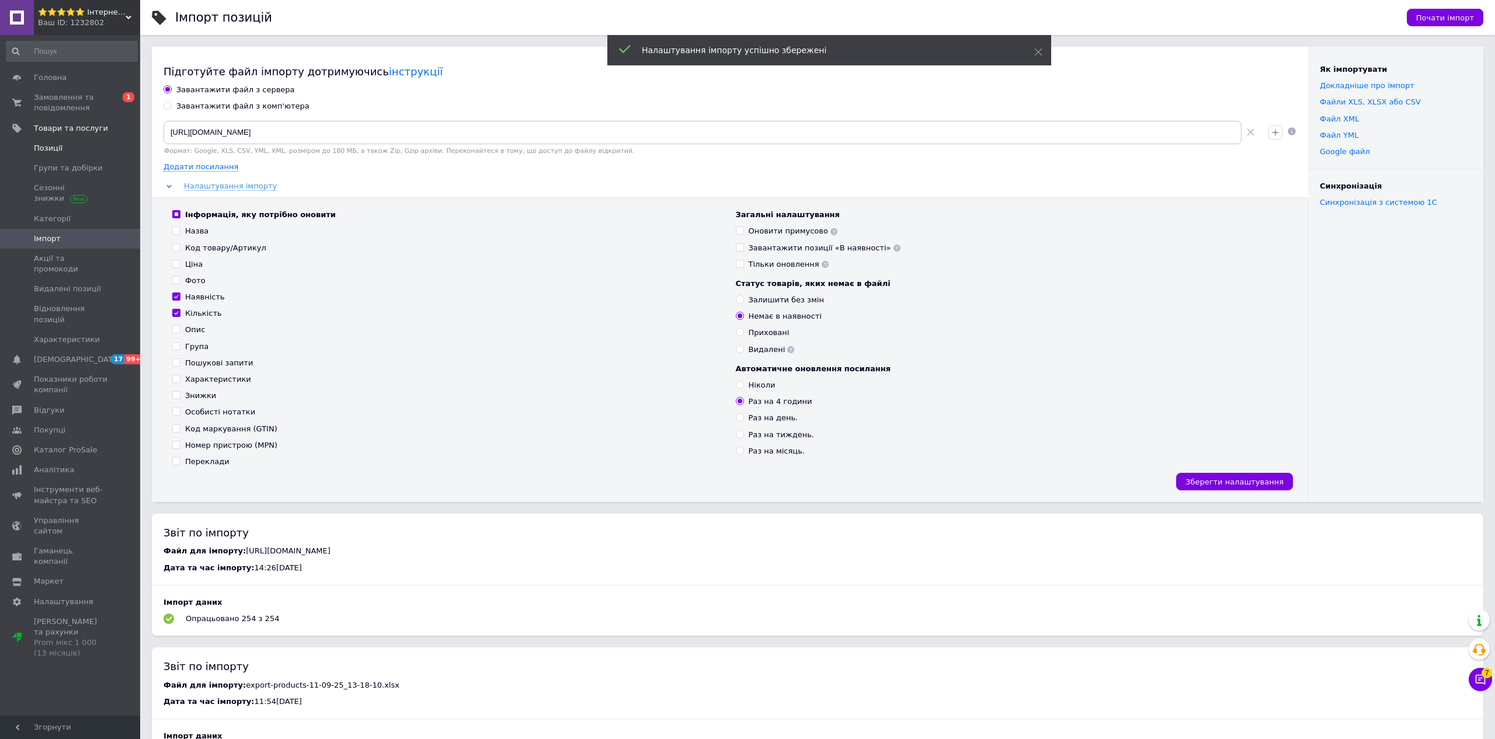
click at [41, 148] on span "Позиції" at bounding box center [48, 148] width 29 height 11
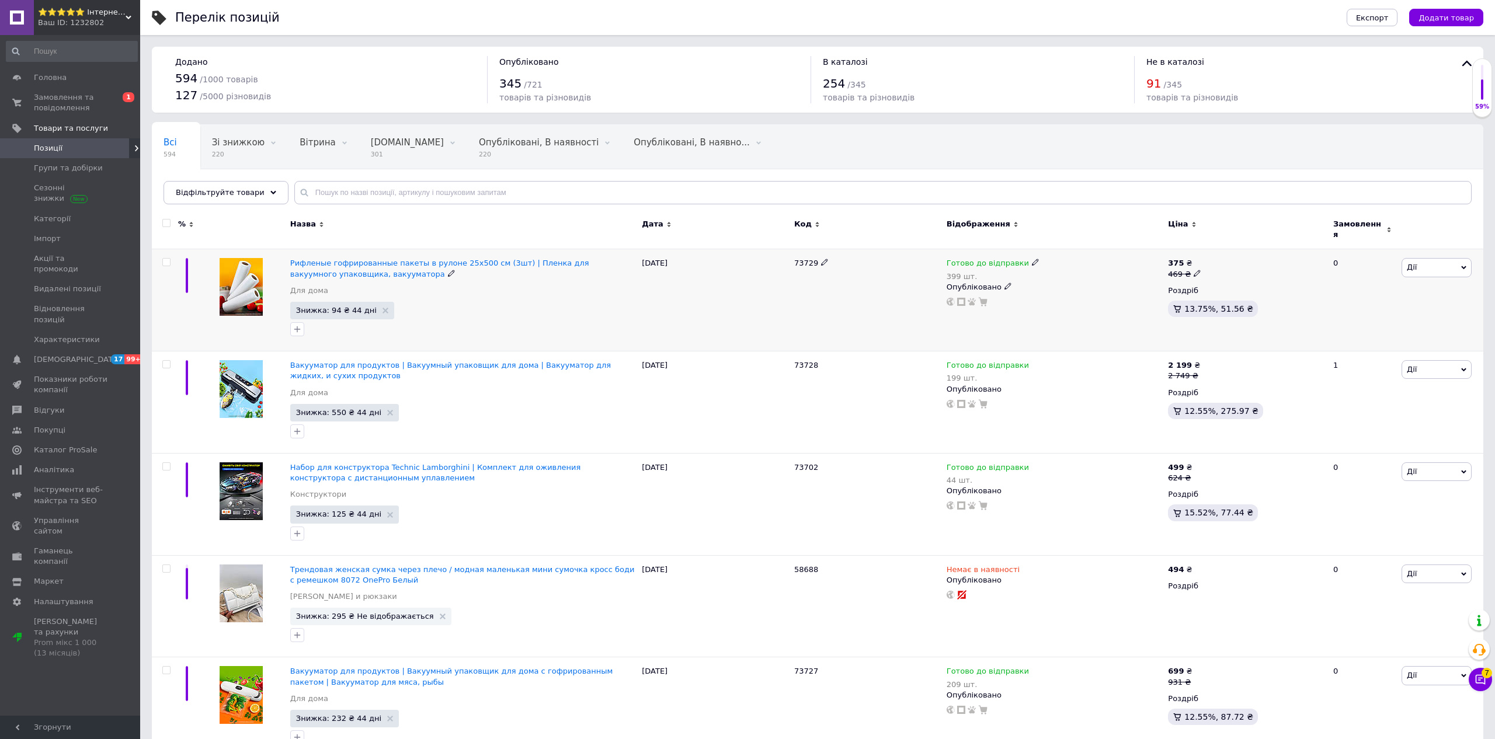
click at [1407, 264] on span "Дії" at bounding box center [1412, 267] width 10 height 9
click at [1347, 337] on li "Знижка" at bounding box center [1393, 339] width 155 height 16
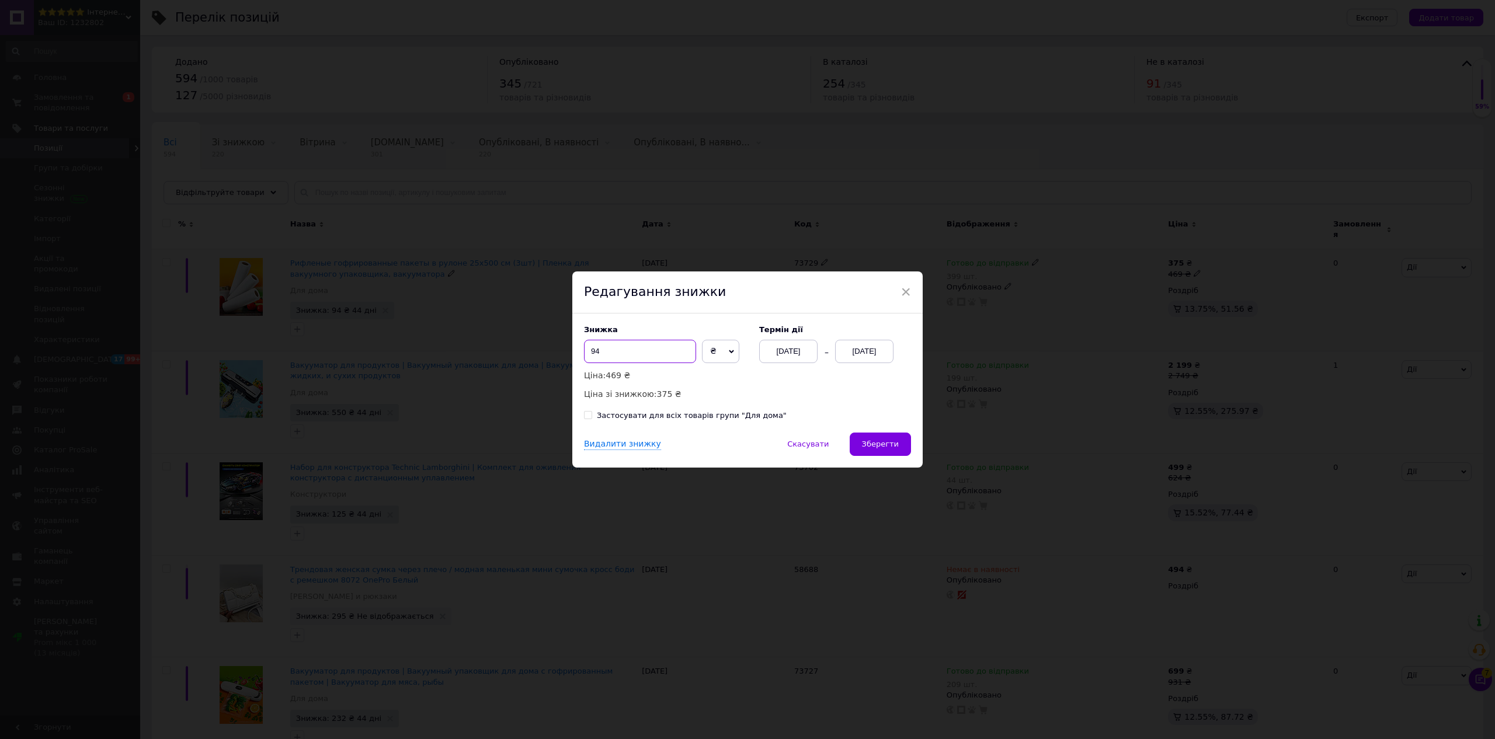
click at [618, 352] on input "94" at bounding box center [640, 351] width 112 height 23
type input "84"
drag, startPoint x: 650, startPoint y: 392, endPoint x: 671, endPoint y: 392, distance: 21.0
click at [671, 392] on span "385 ₴" at bounding box center [669, 394] width 25 height 9
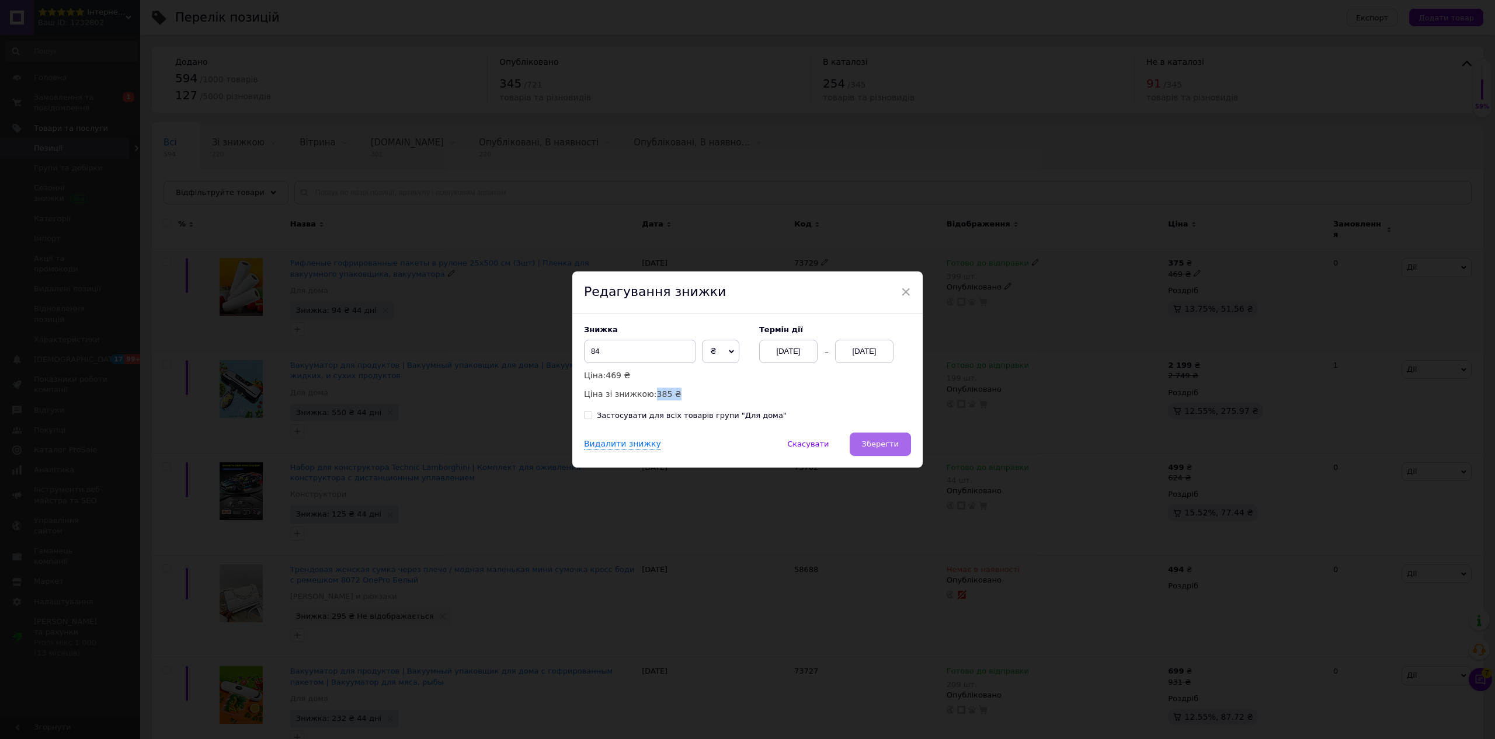
click at [887, 453] on button "Зберегти" at bounding box center [880, 444] width 61 height 23
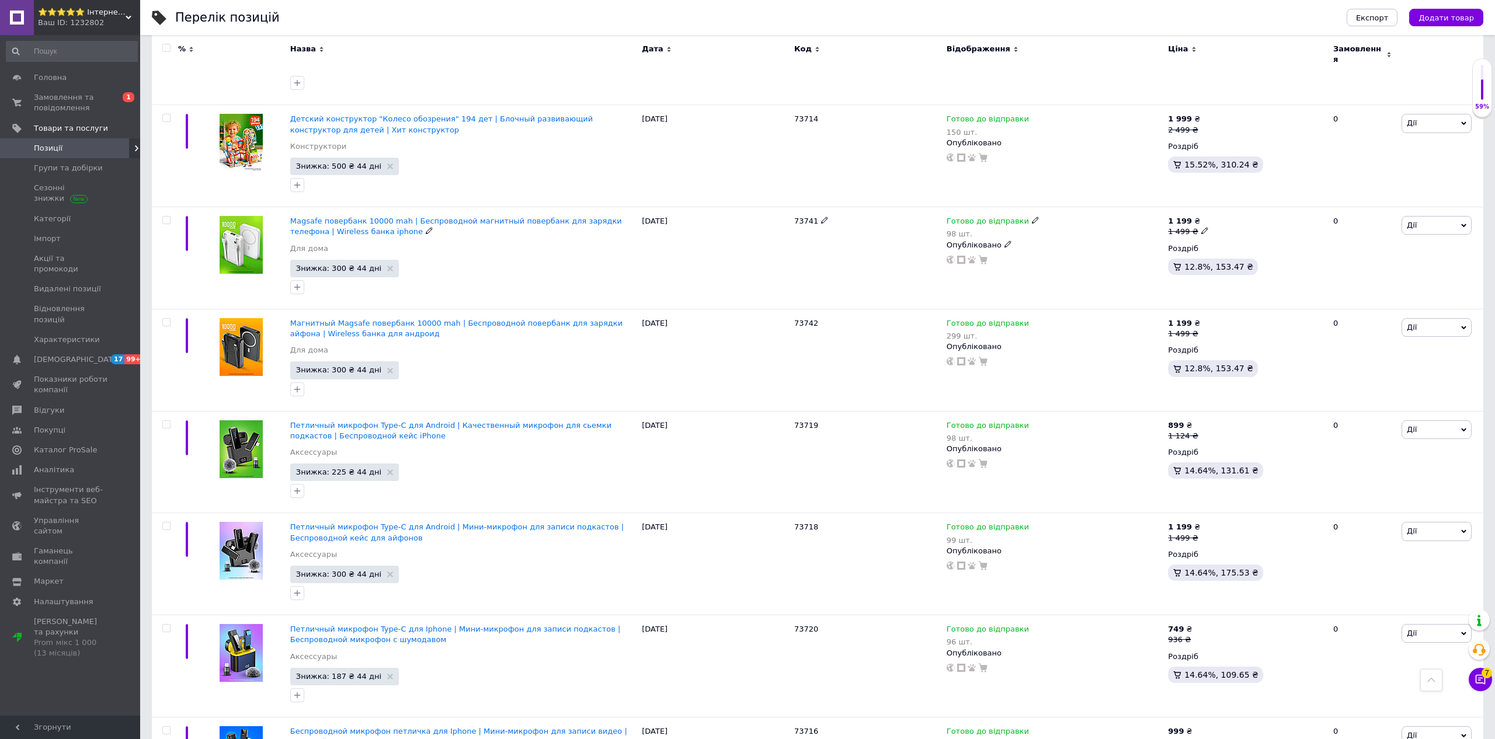
scroll to position [951, 0]
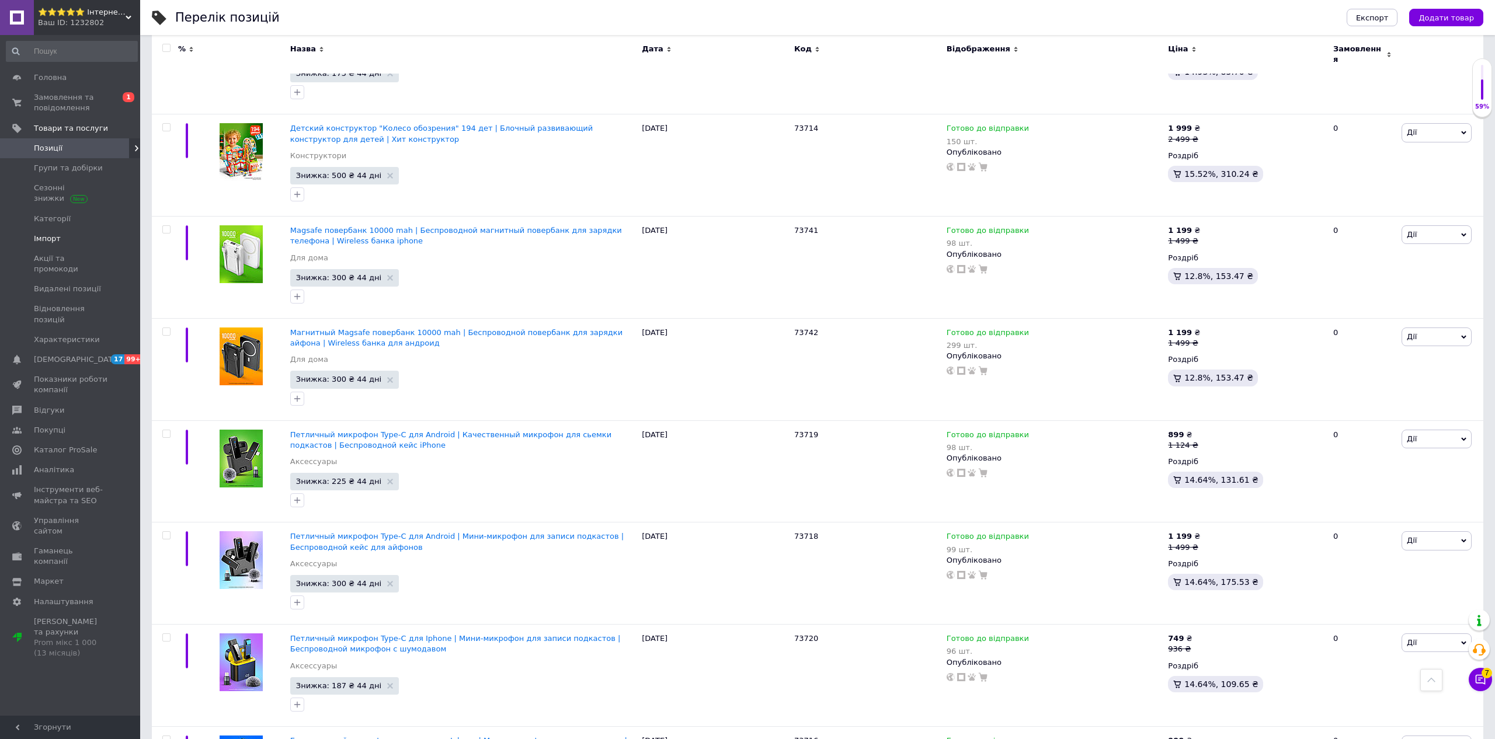
click at [47, 244] on span "Імпорт" at bounding box center [47, 239] width 27 height 11
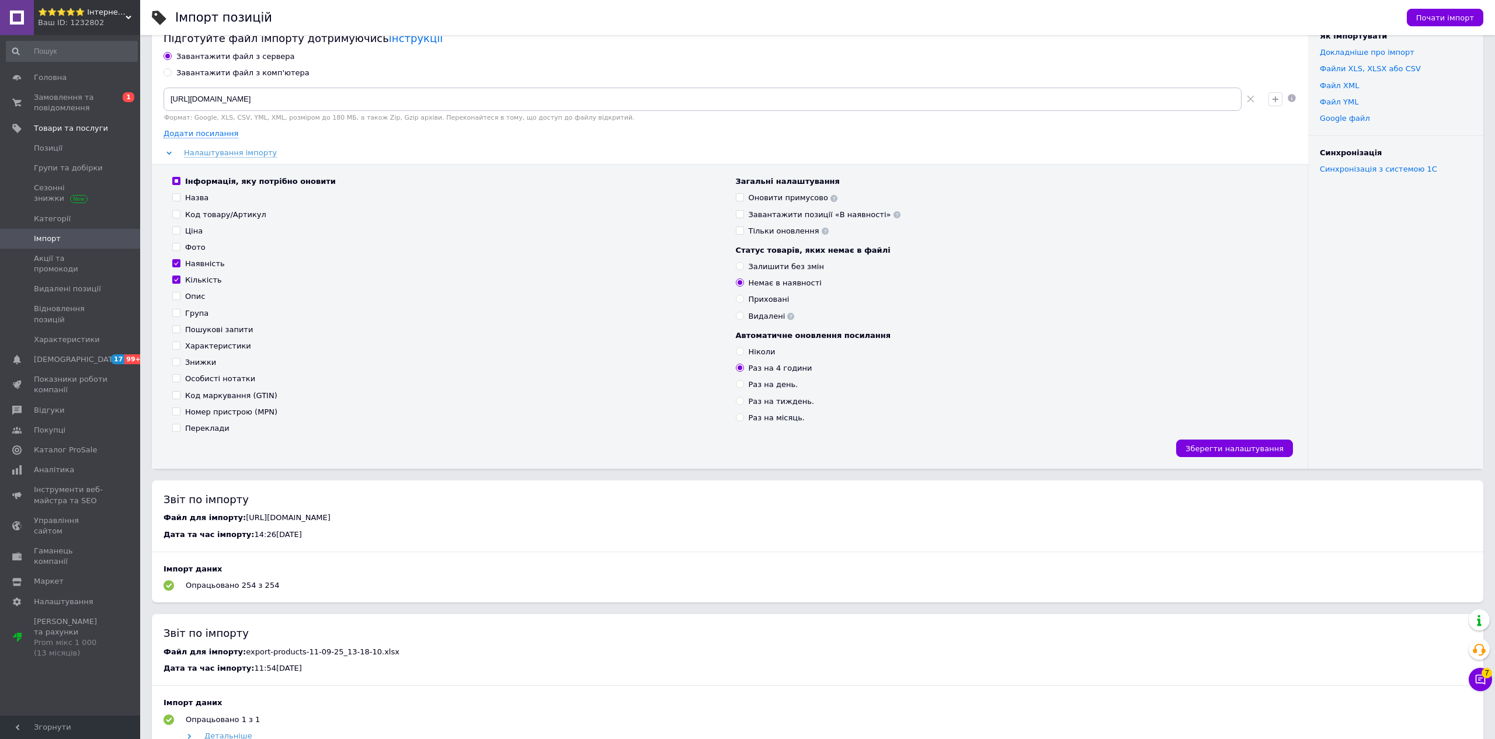
scroll to position [24, 0]
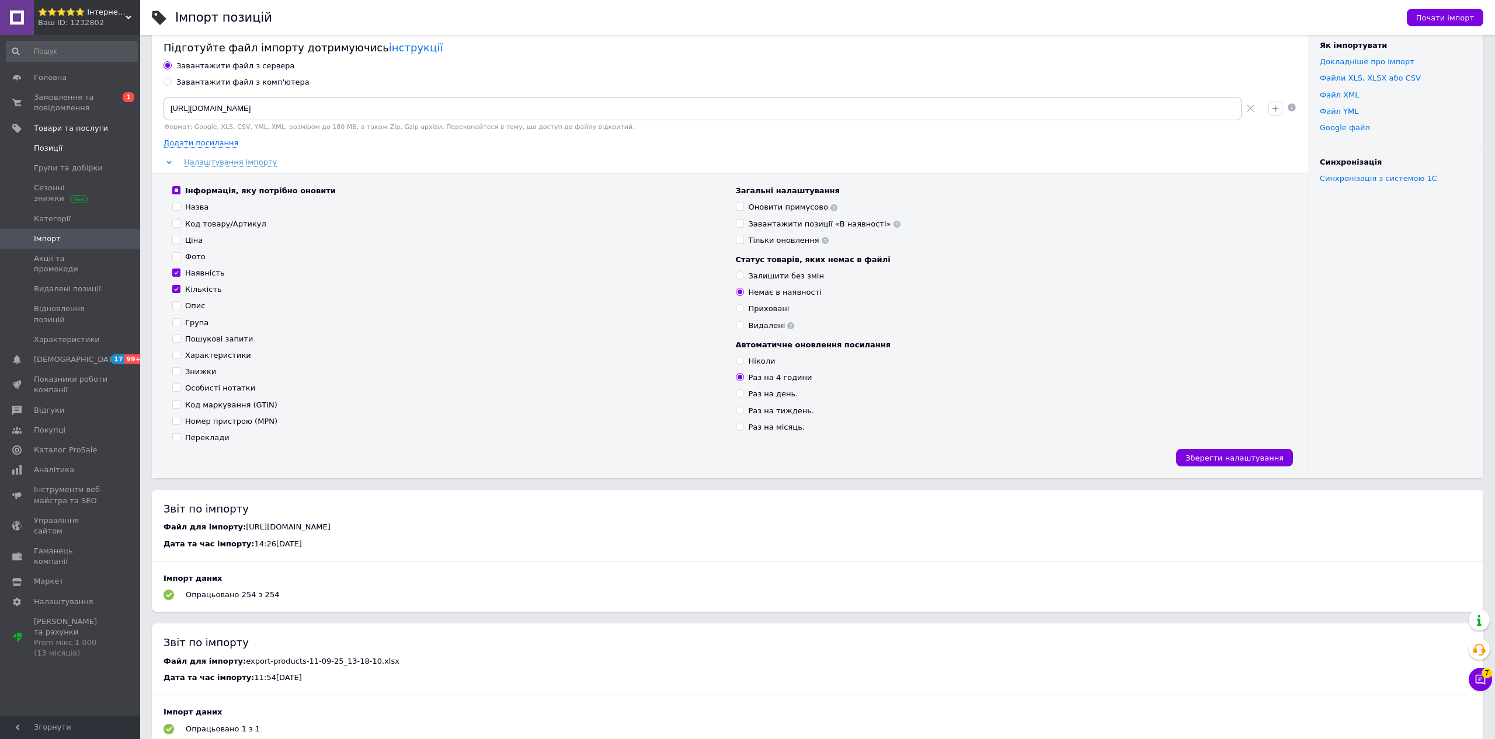
click at [58, 154] on link "Позиції" at bounding box center [72, 148] width 144 height 20
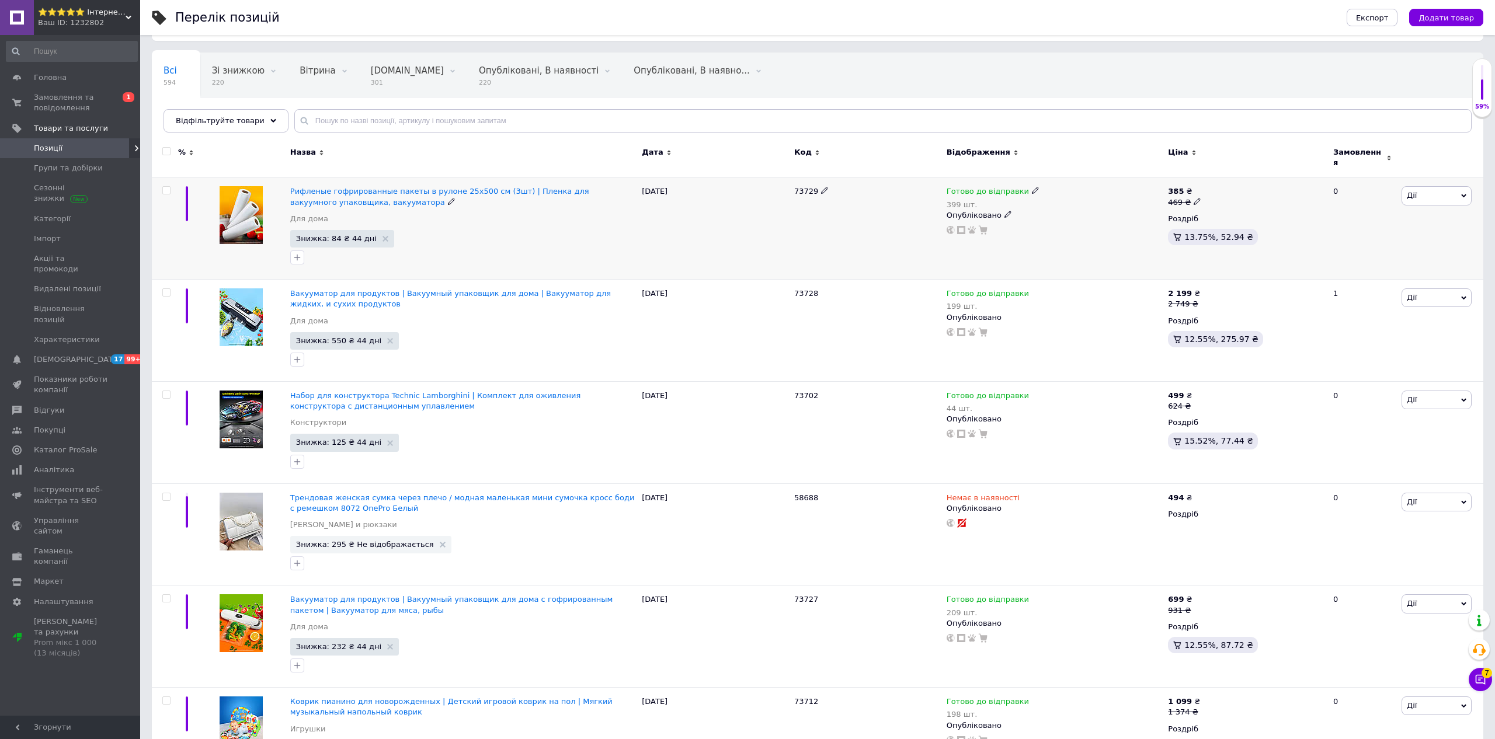
scroll to position [213, 0]
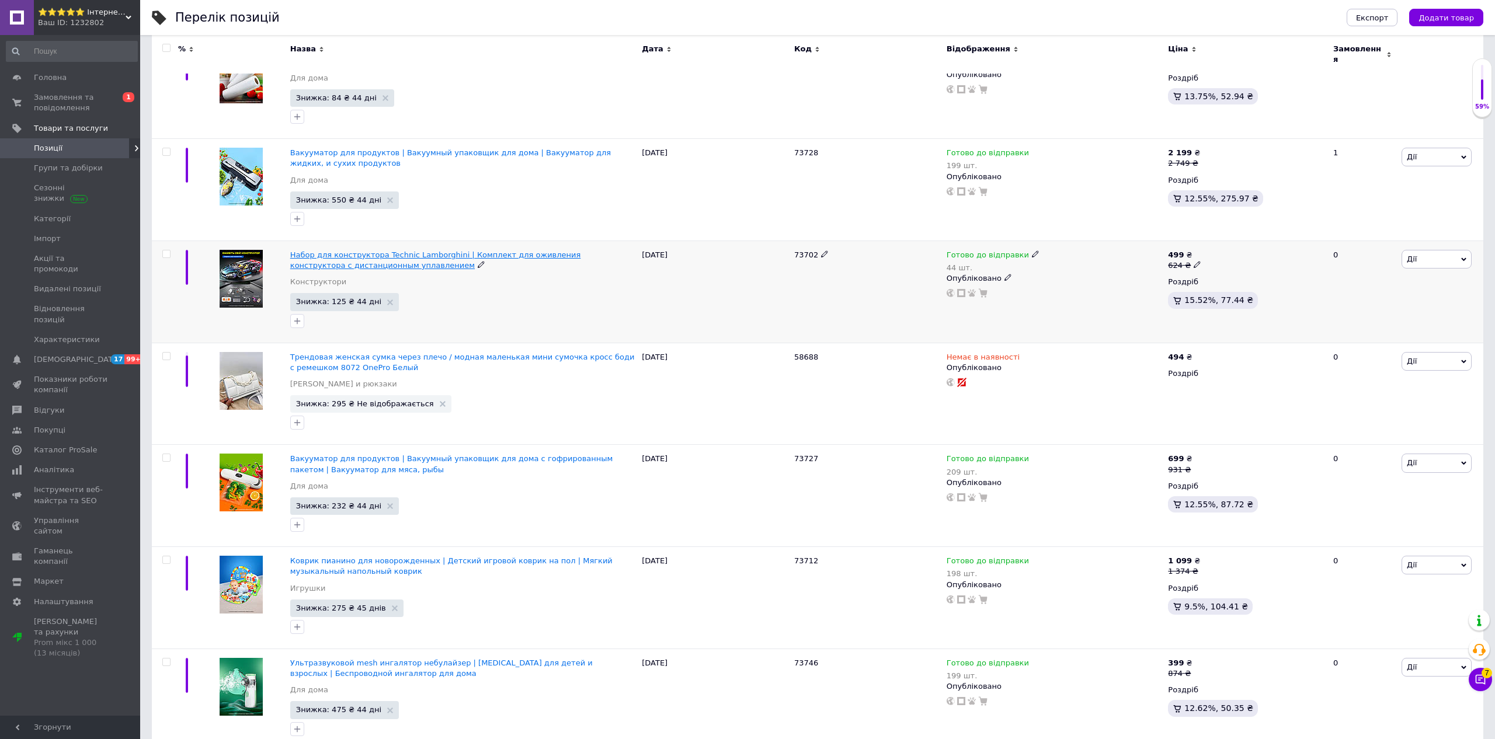
click at [551, 251] on span "Набор для конструктора Technic Lamborghini | Комплект для оживления конструктор…" at bounding box center [435, 260] width 291 height 19
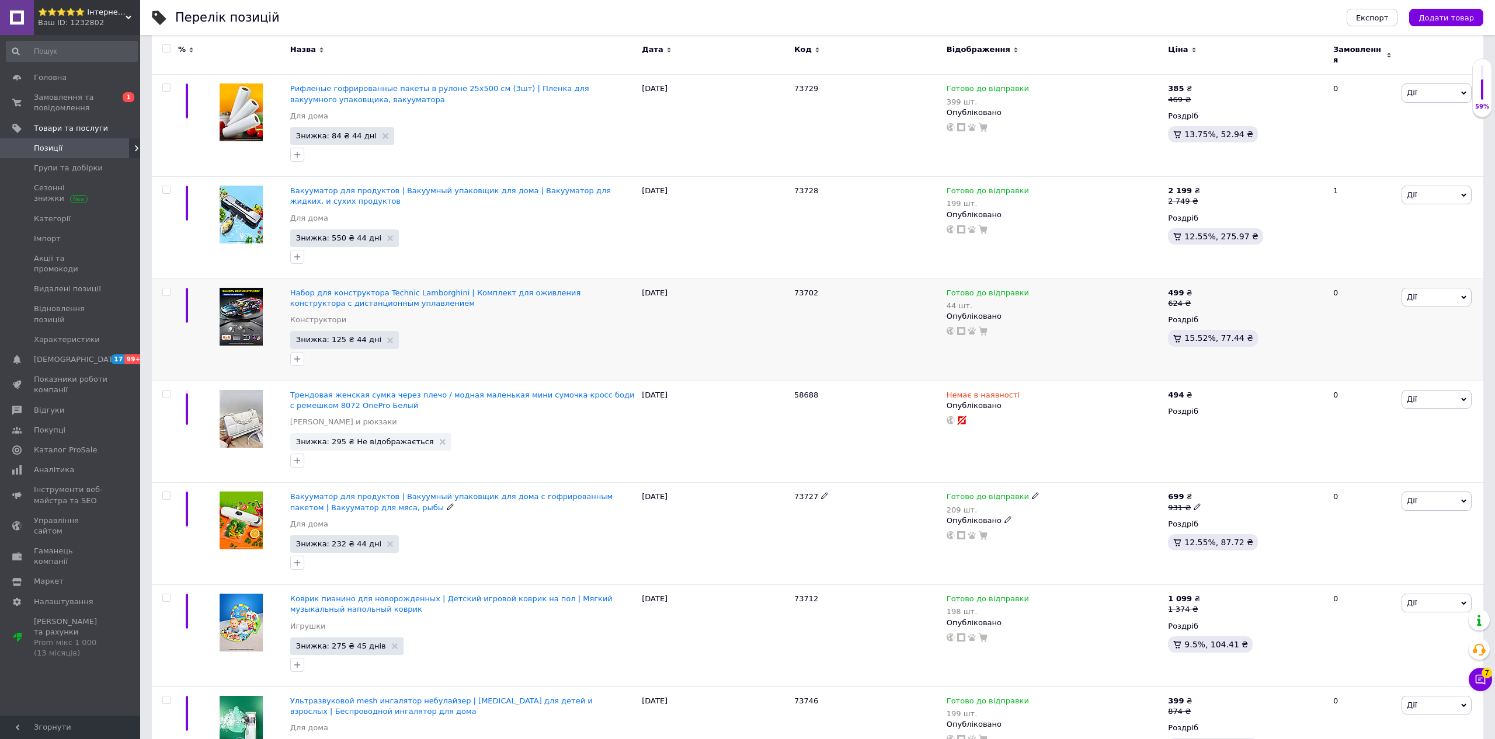
scroll to position [175, 0]
click at [58, 465] on span "Аналітика" at bounding box center [54, 470] width 40 height 11
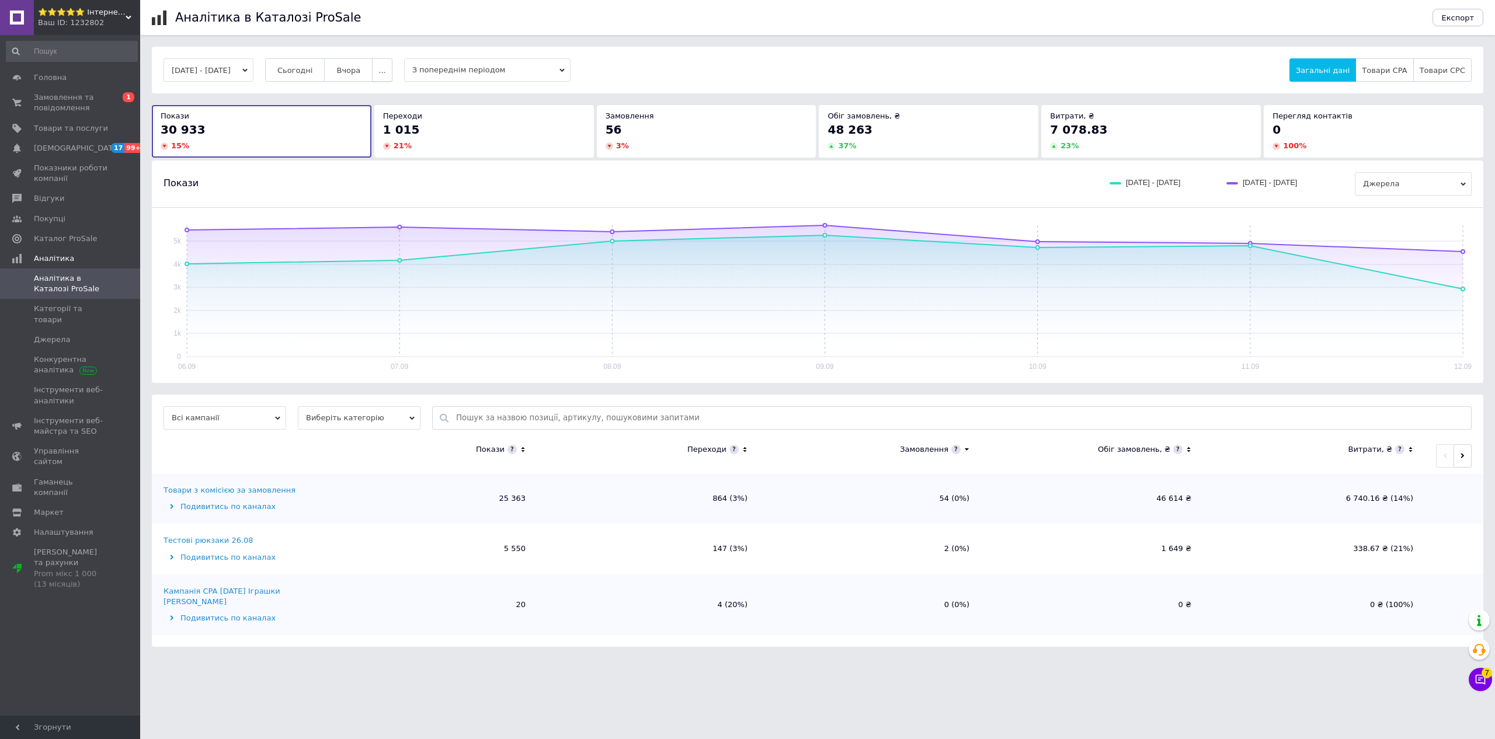
click at [392, 69] on button "..." at bounding box center [382, 69] width 20 height 23
click at [374, 161] on span "60 днів" at bounding box center [359, 161] width 29 height 9
